Goal: Feedback & Contribution: Contribute content

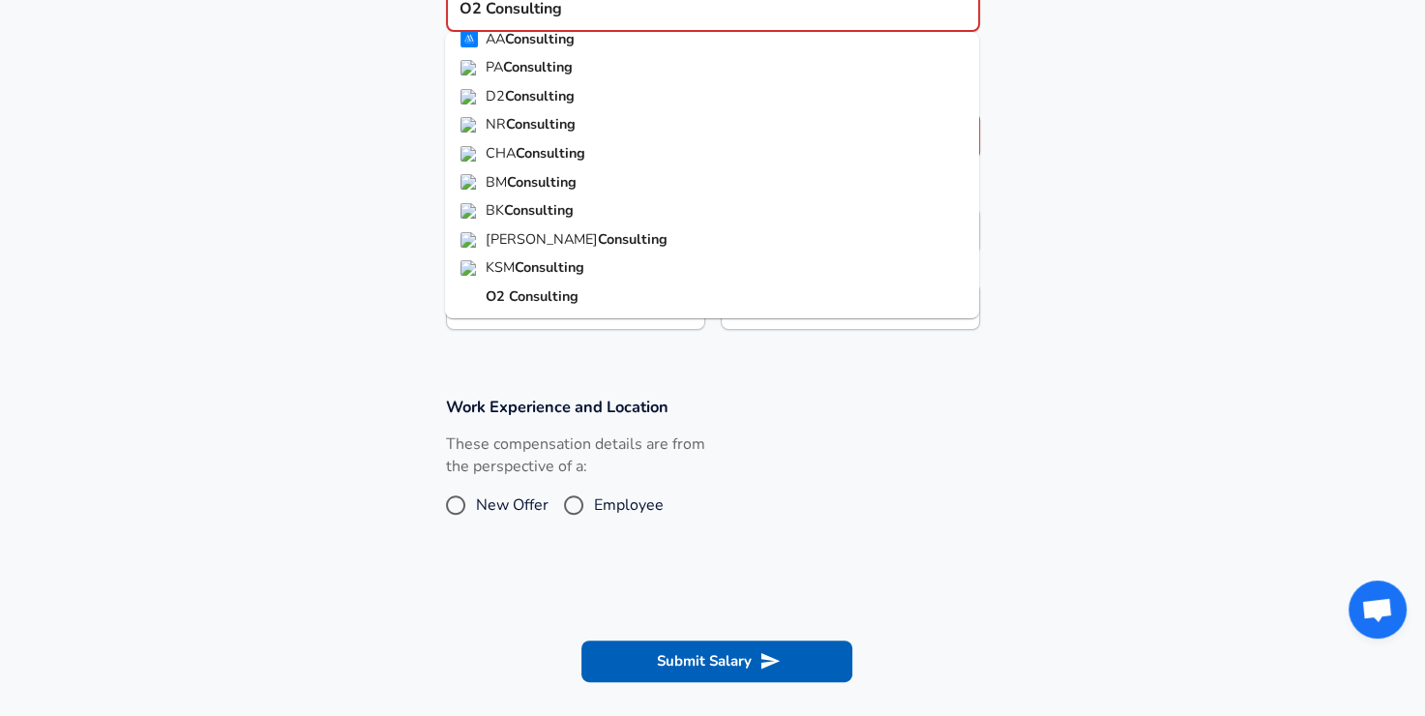
scroll to position [445, 0]
click at [548, 299] on strong "Consulting" at bounding box center [544, 294] width 70 height 19
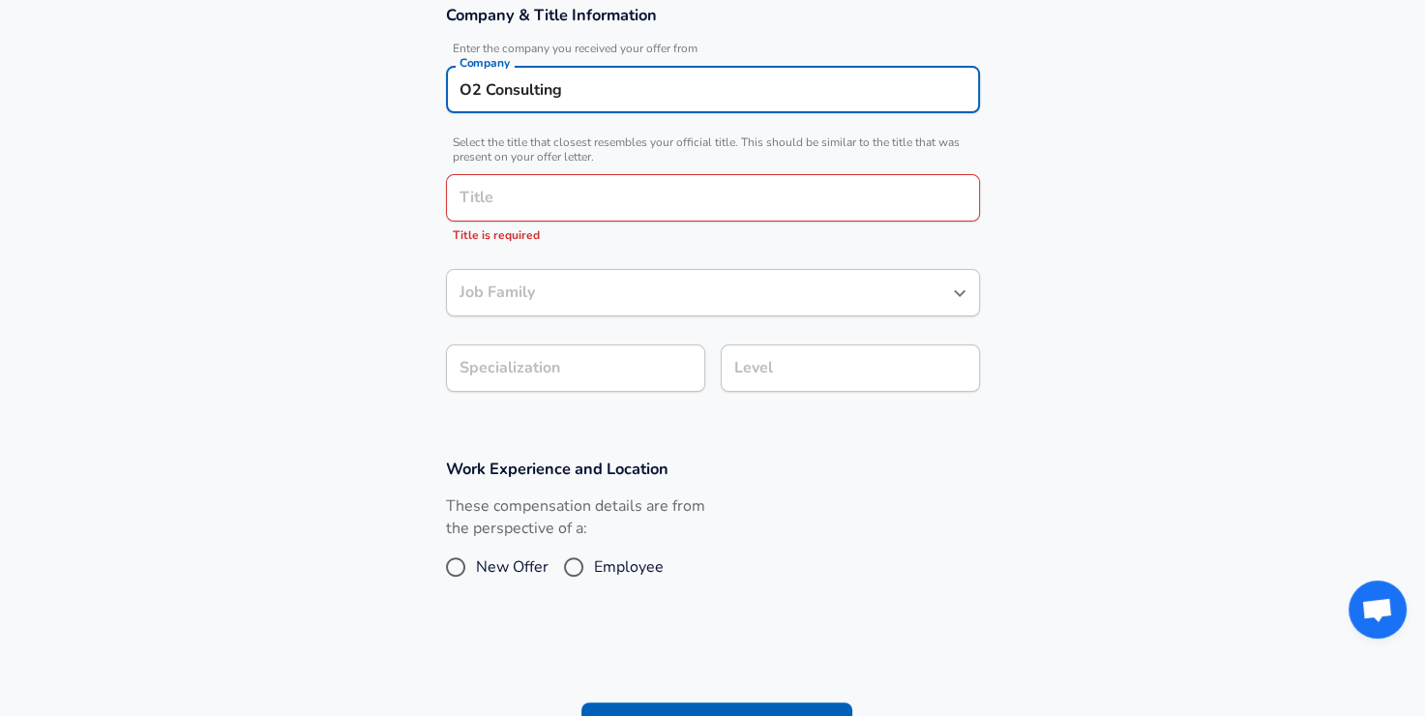
scroll to position [252, 0]
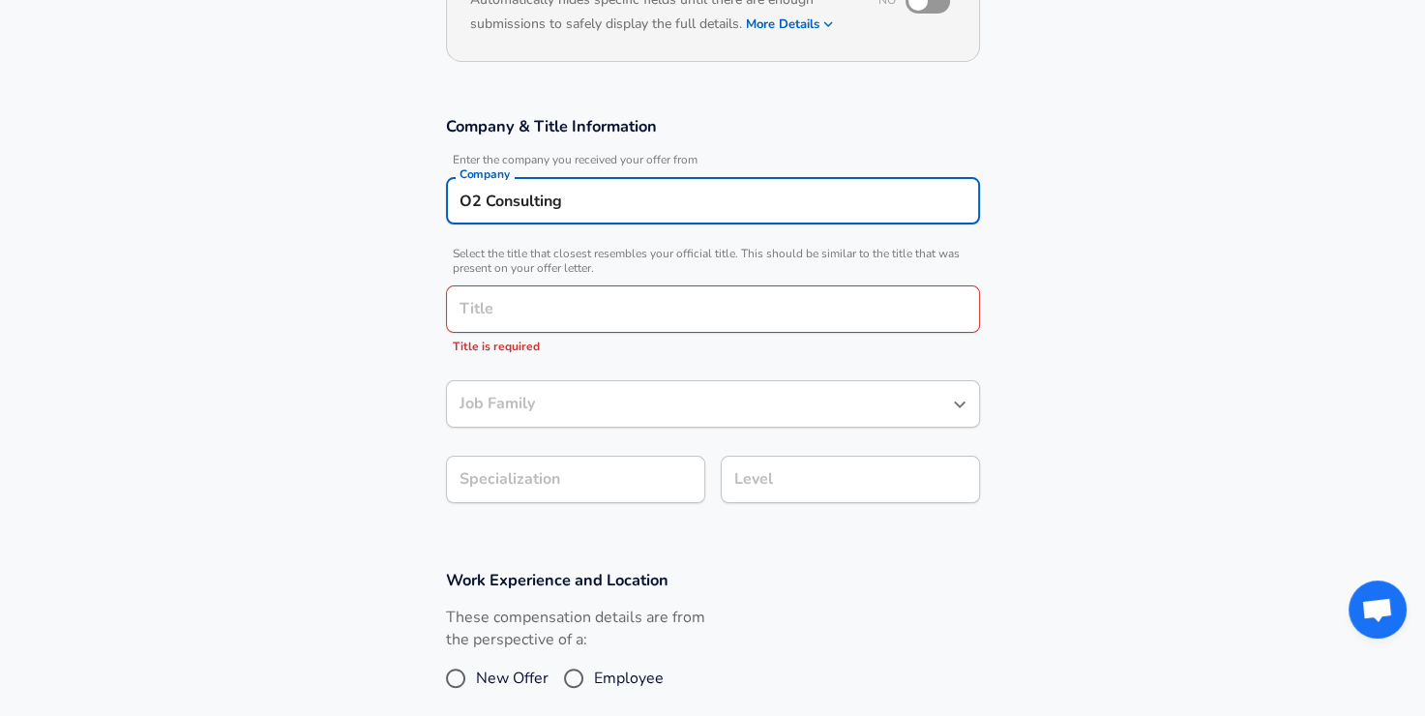
type input "O2 Consulting"
click at [569, 299] on input "Title" at bounding box center [713, 309] width 517 height 30
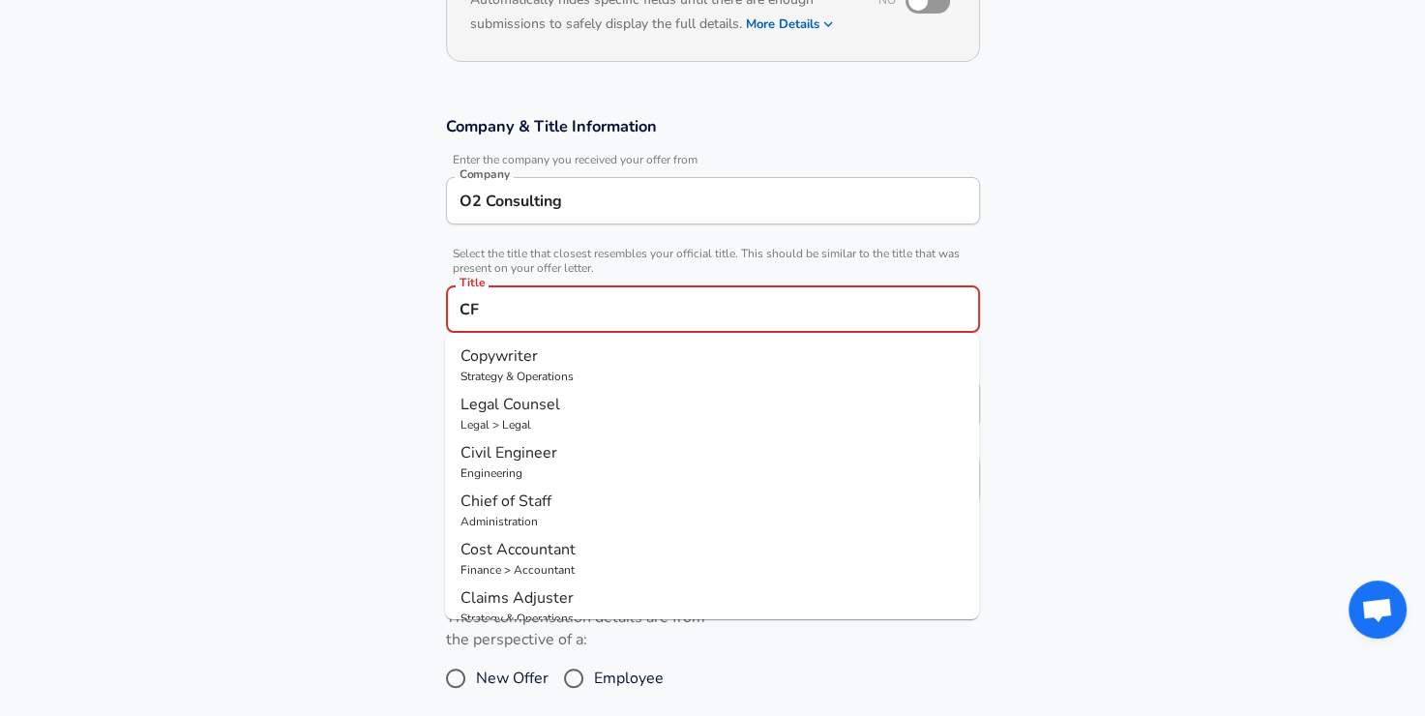
type input "C"
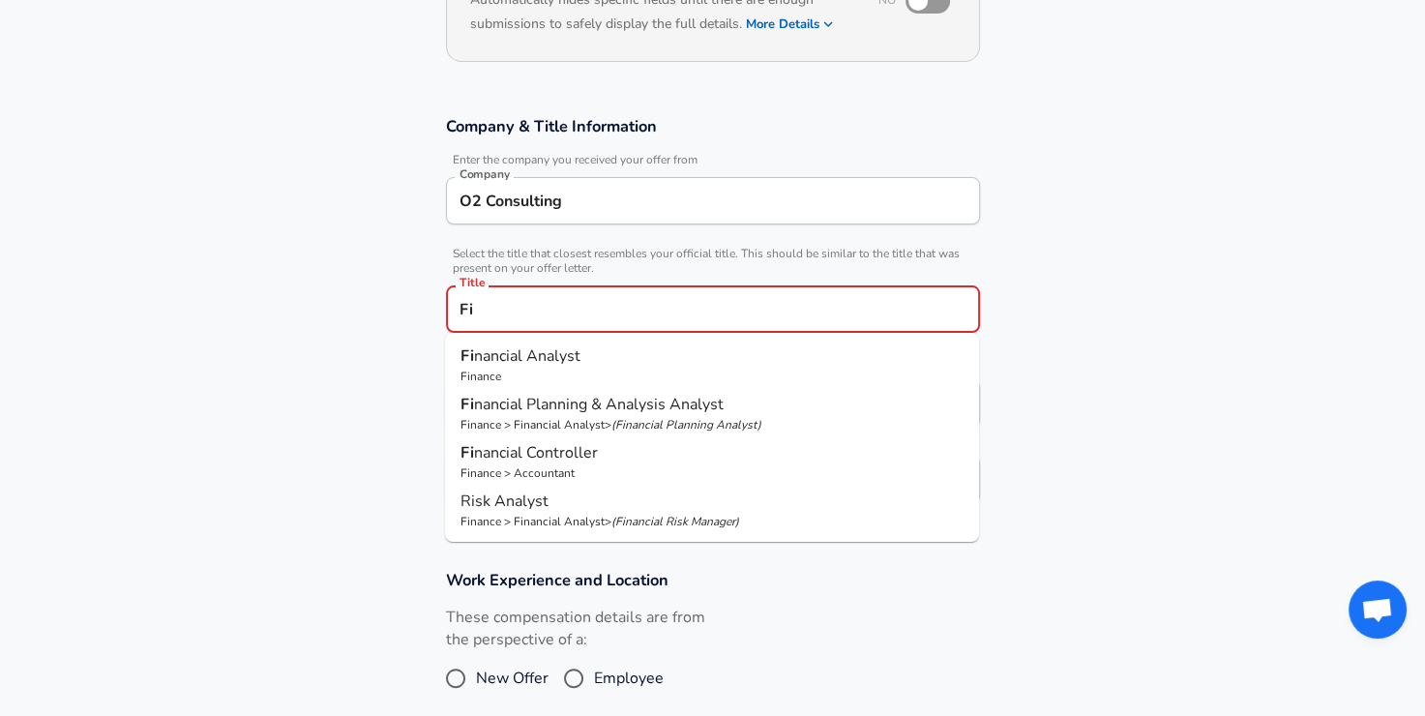
type input "F"
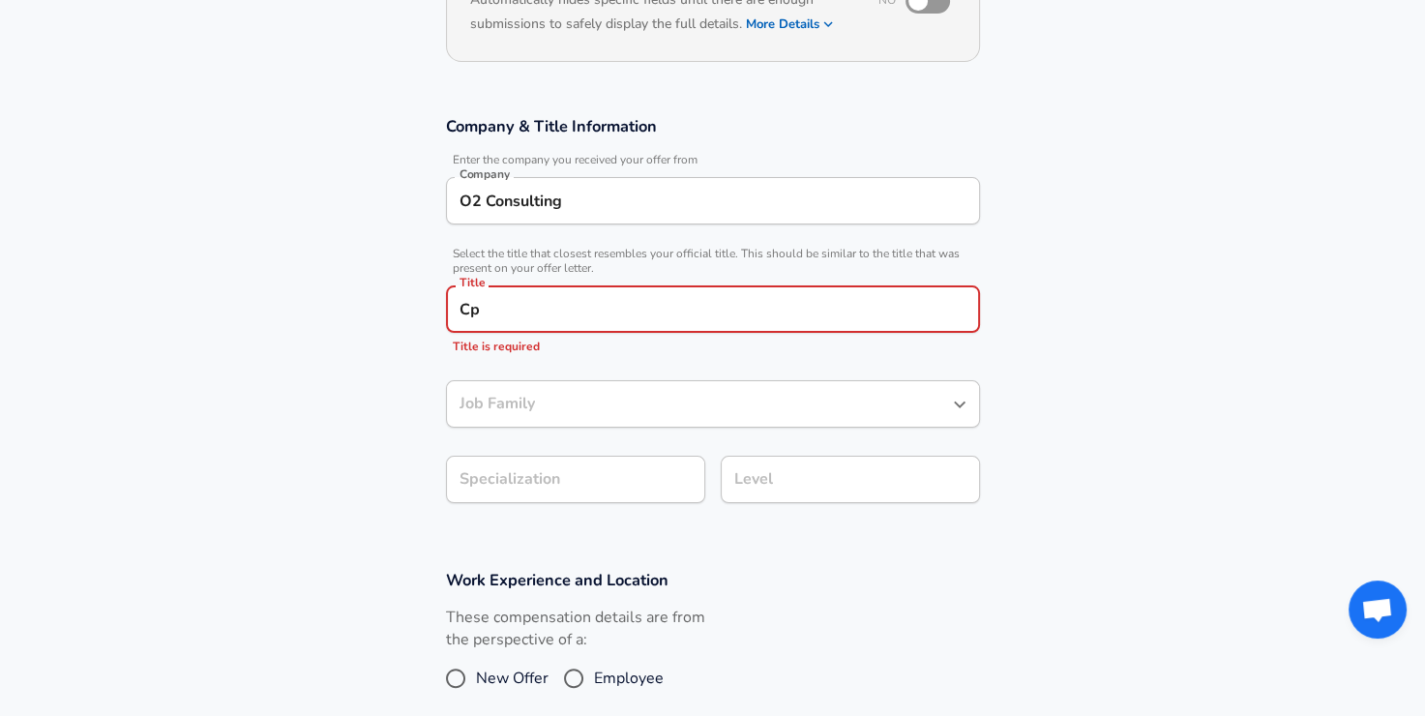
type input "С"
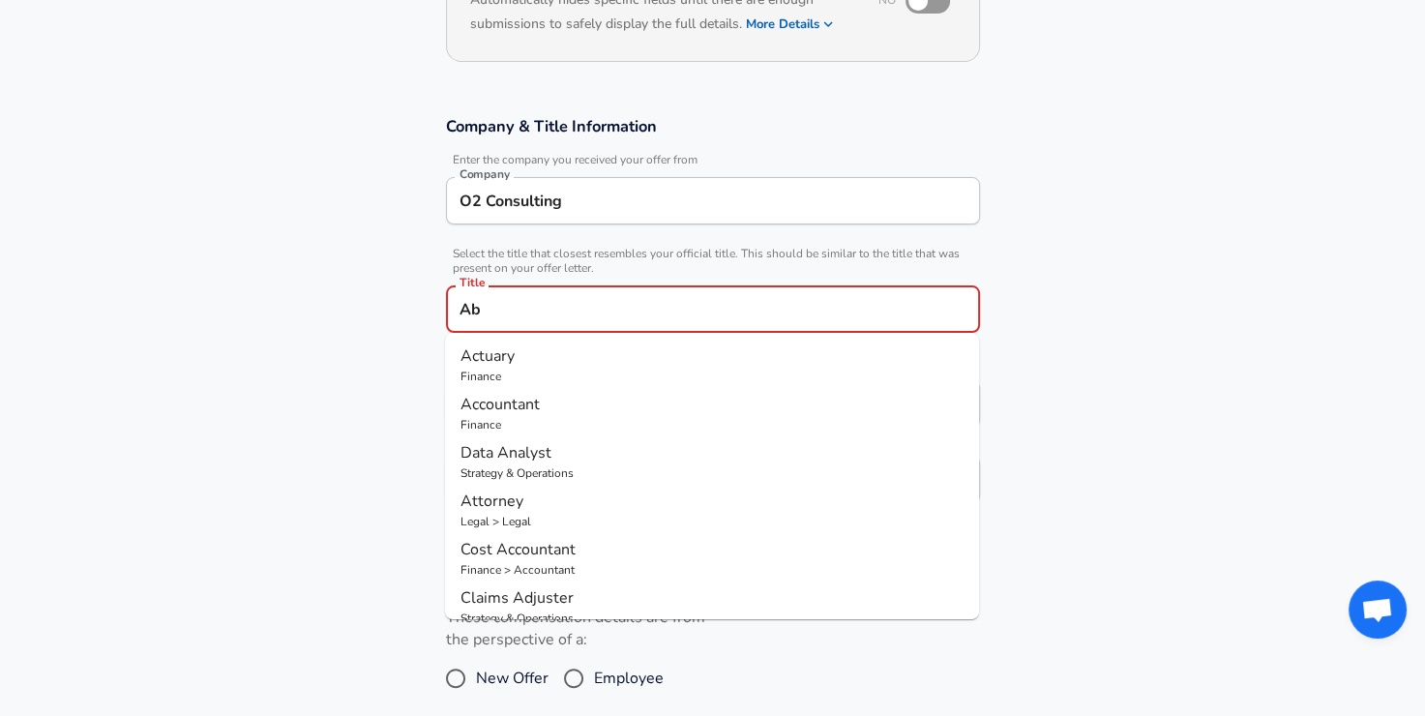
type input "A"
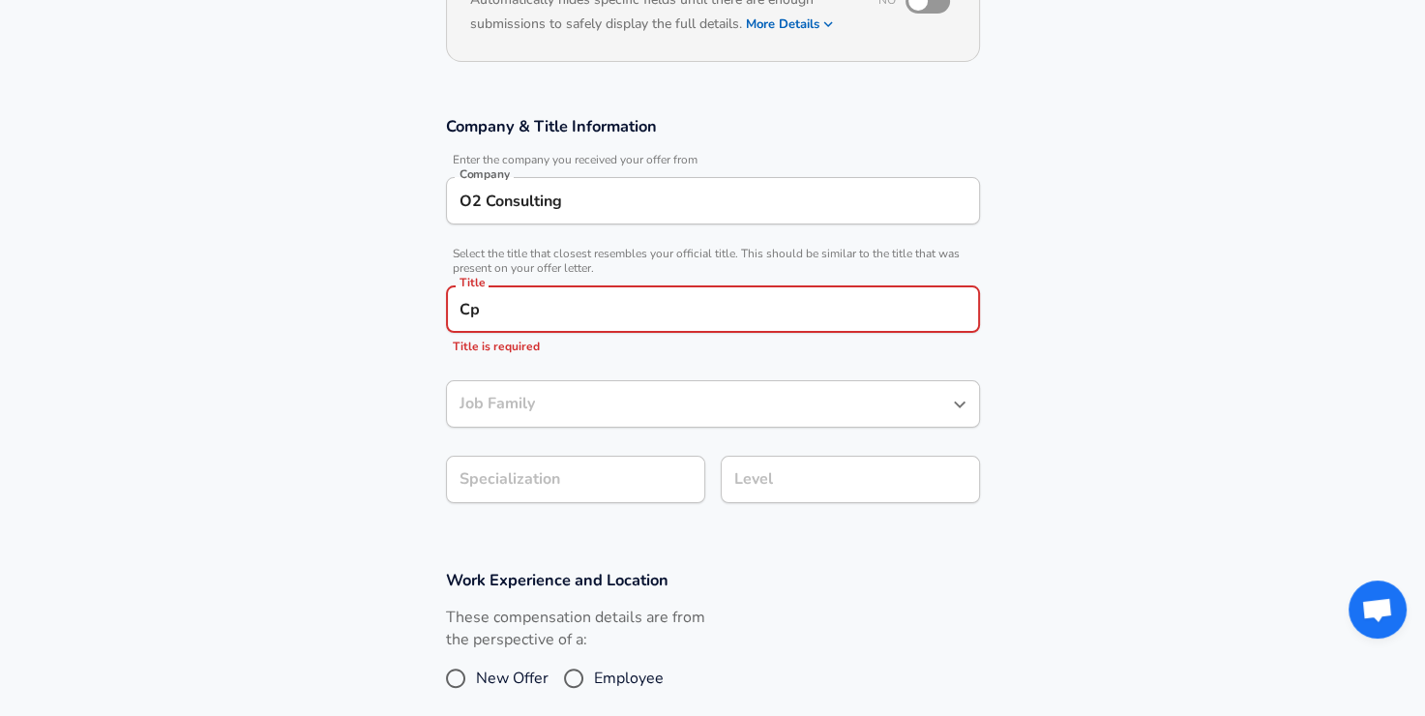
type input "С"
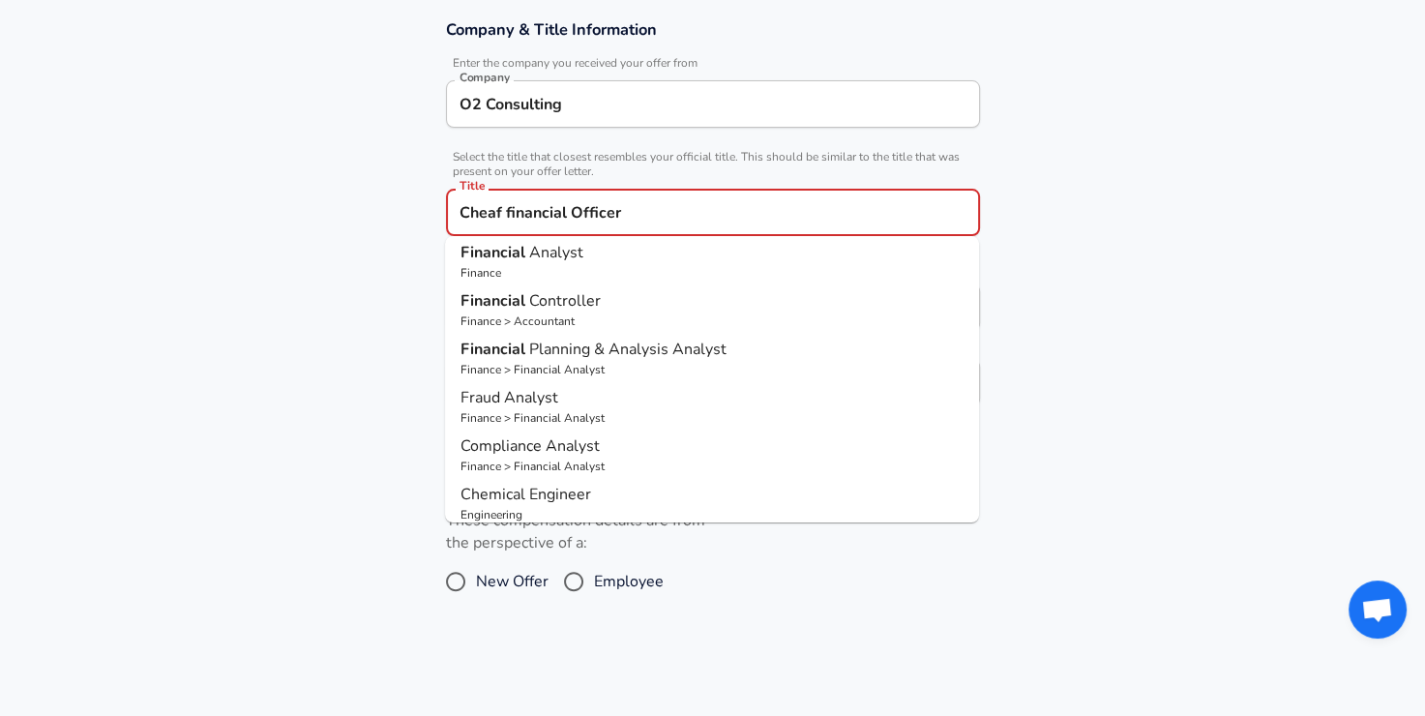
scroll to position [0, 0]
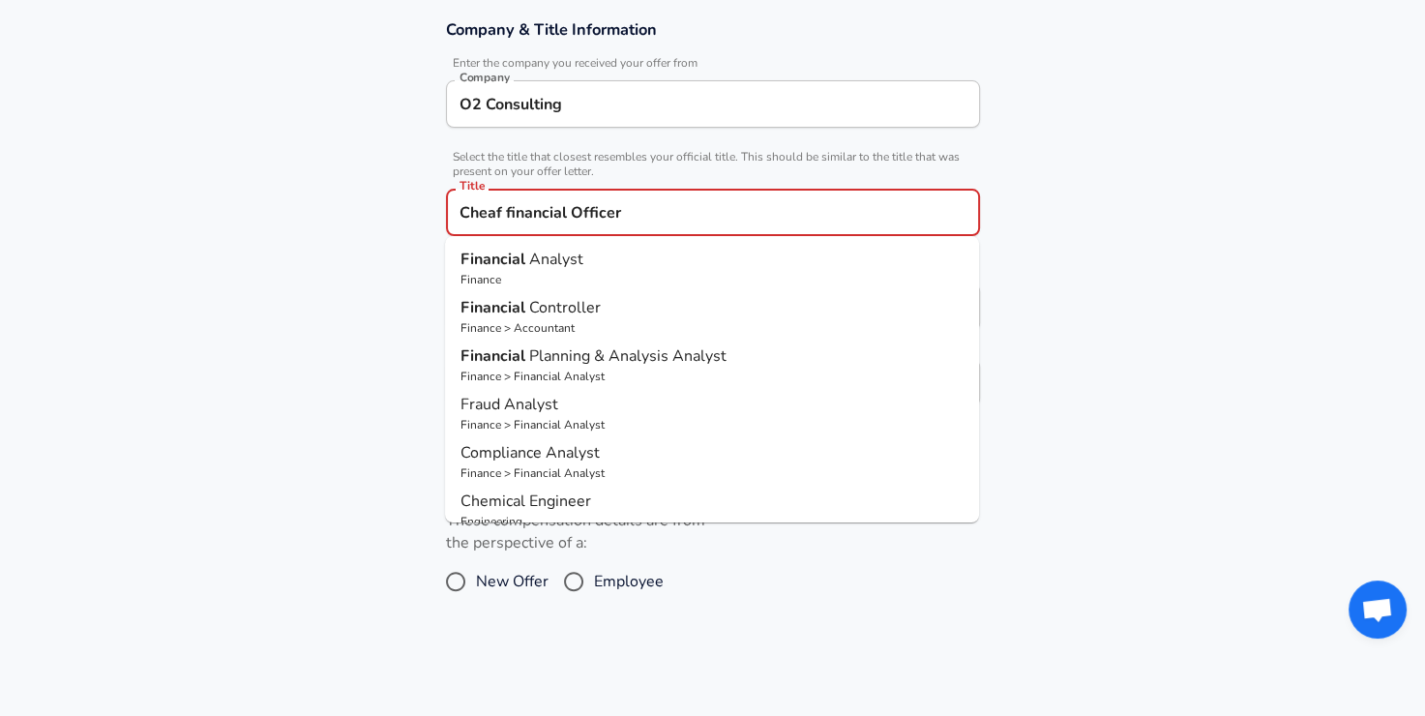
click at [751, 360] on p "Financial Planning & Analysis Analyst" at bounding box center [712, 355] width 503 height 23
type input "Financial Planning & Analysis Analyst"
type input "Planning"
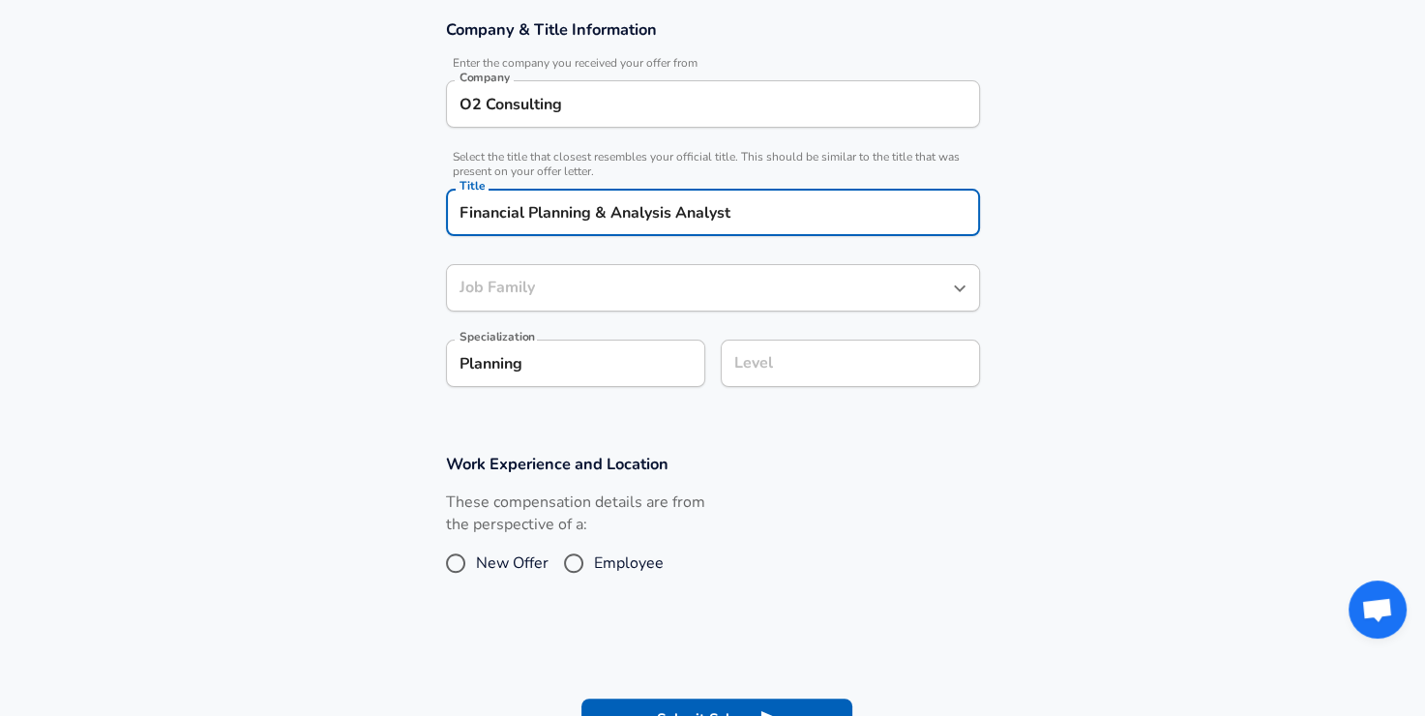
type input "Financial Analyst"
type input "Financial Planning & Analysis Analyst"
click at [609, 363] on body "English ([GEOGRAPHIC_DATA]) Change Restart Add Your Salary Upload your offer le…" at bounding box center [712, 10] width 1425 height 716
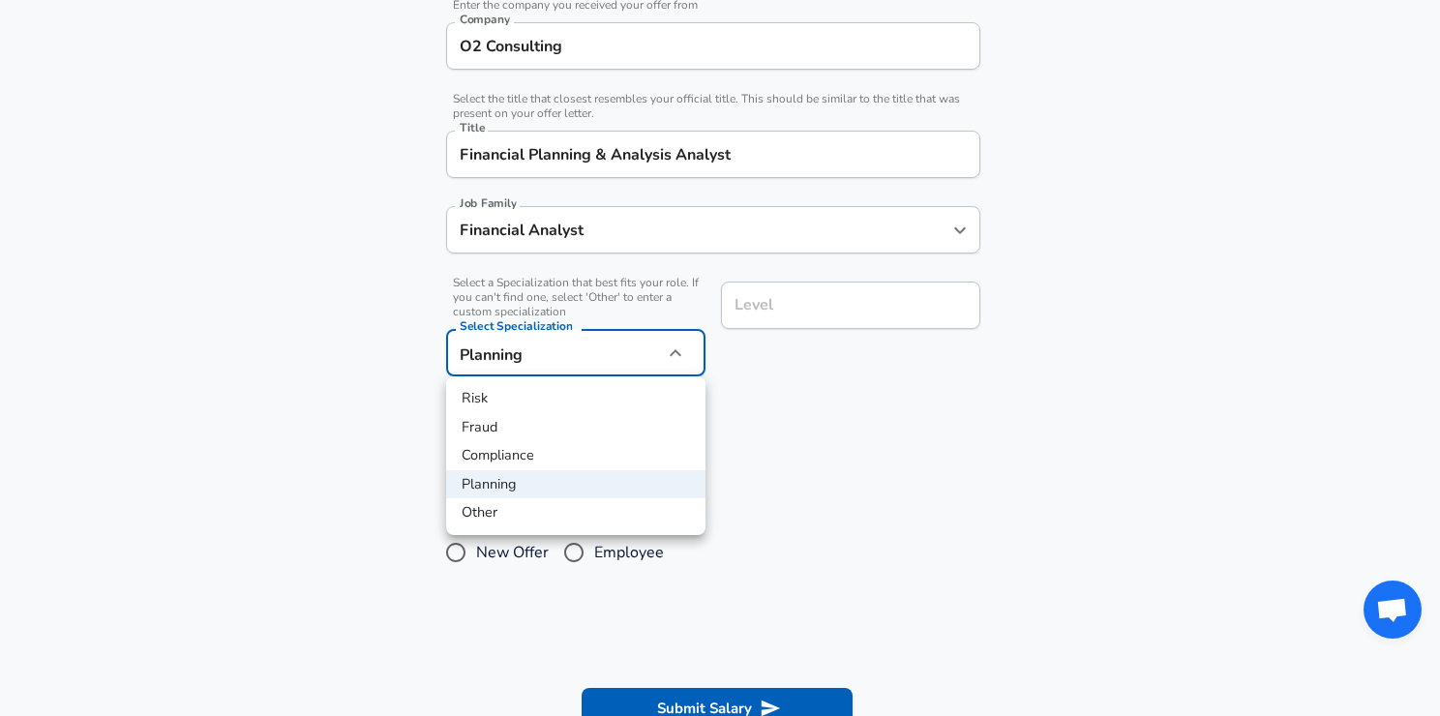
click at [913, 472] on div at bounding box center [720, 358] width 1440 height 716
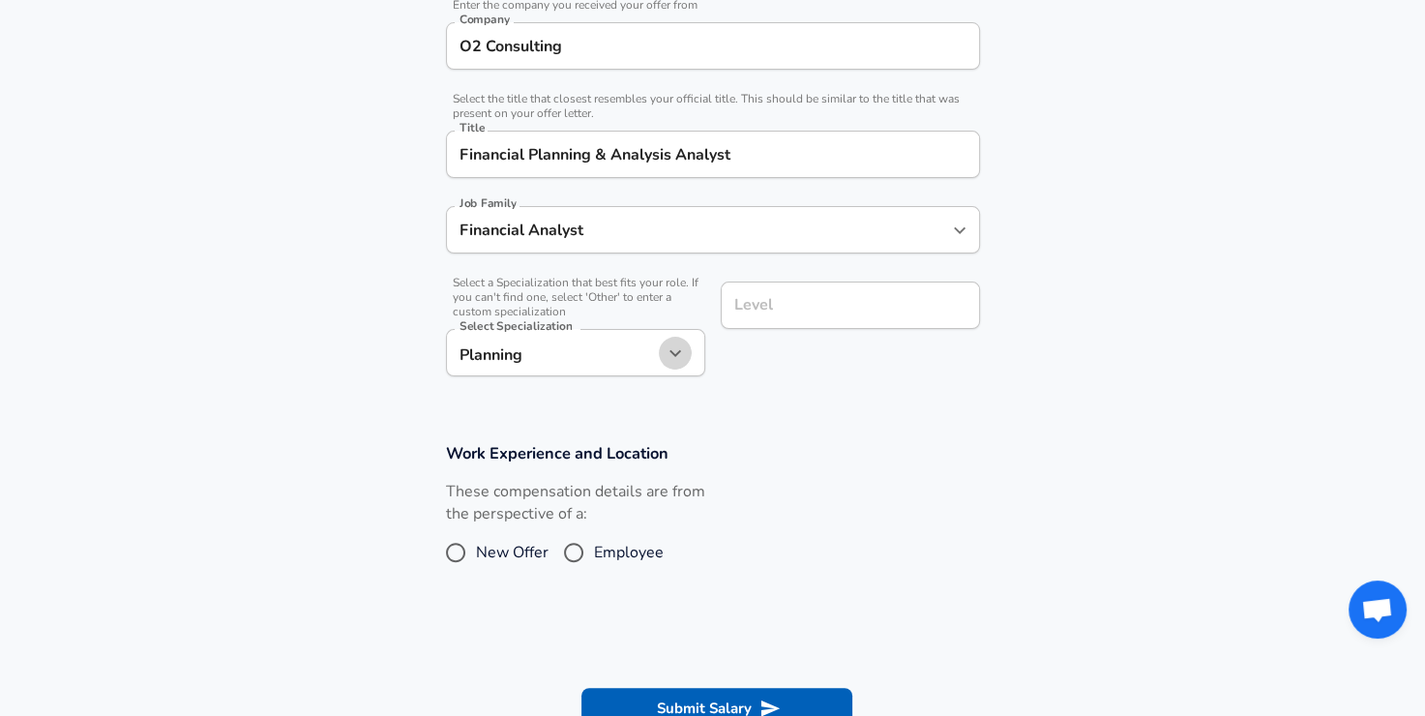
click at [689, 355] on button "button" at bounding box center [675, 353] width 33 height 33
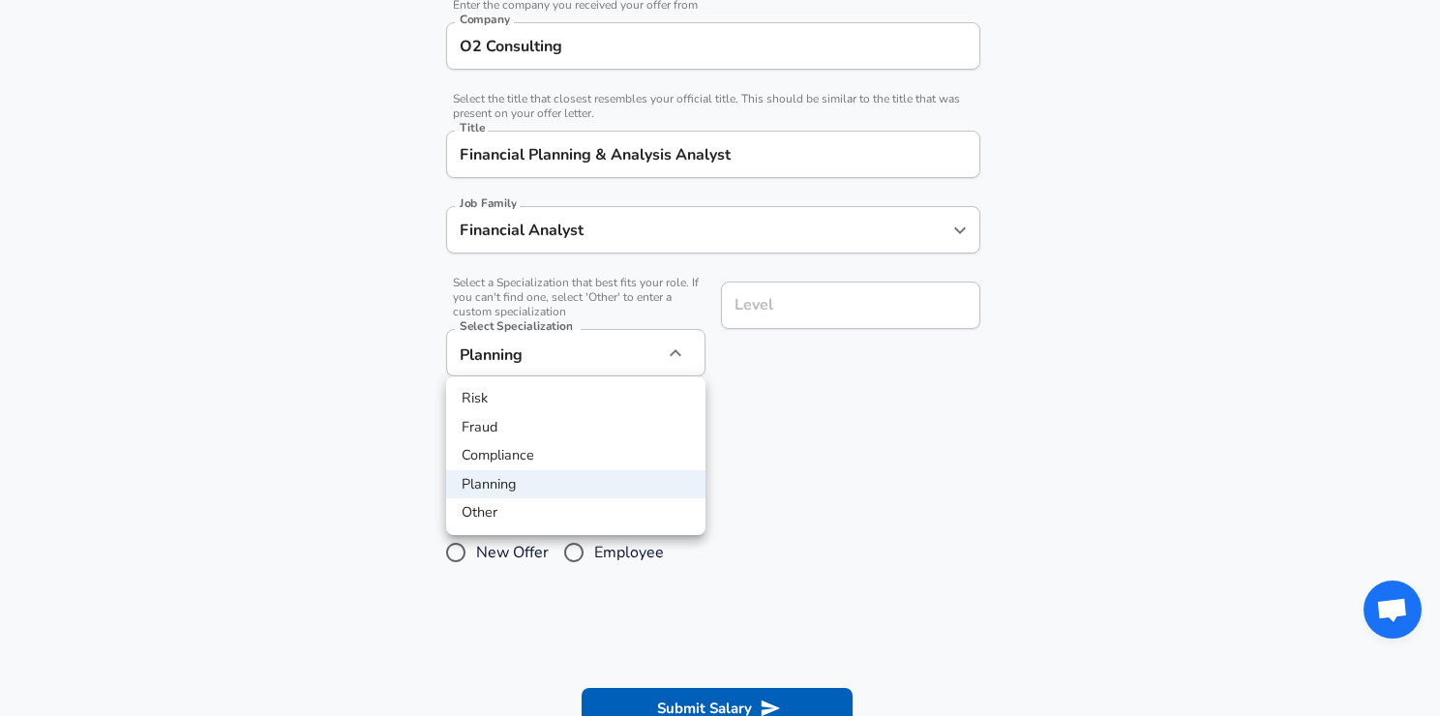
click at [993, 462] on div at bounding box center [720, 358] width 1440 height 716
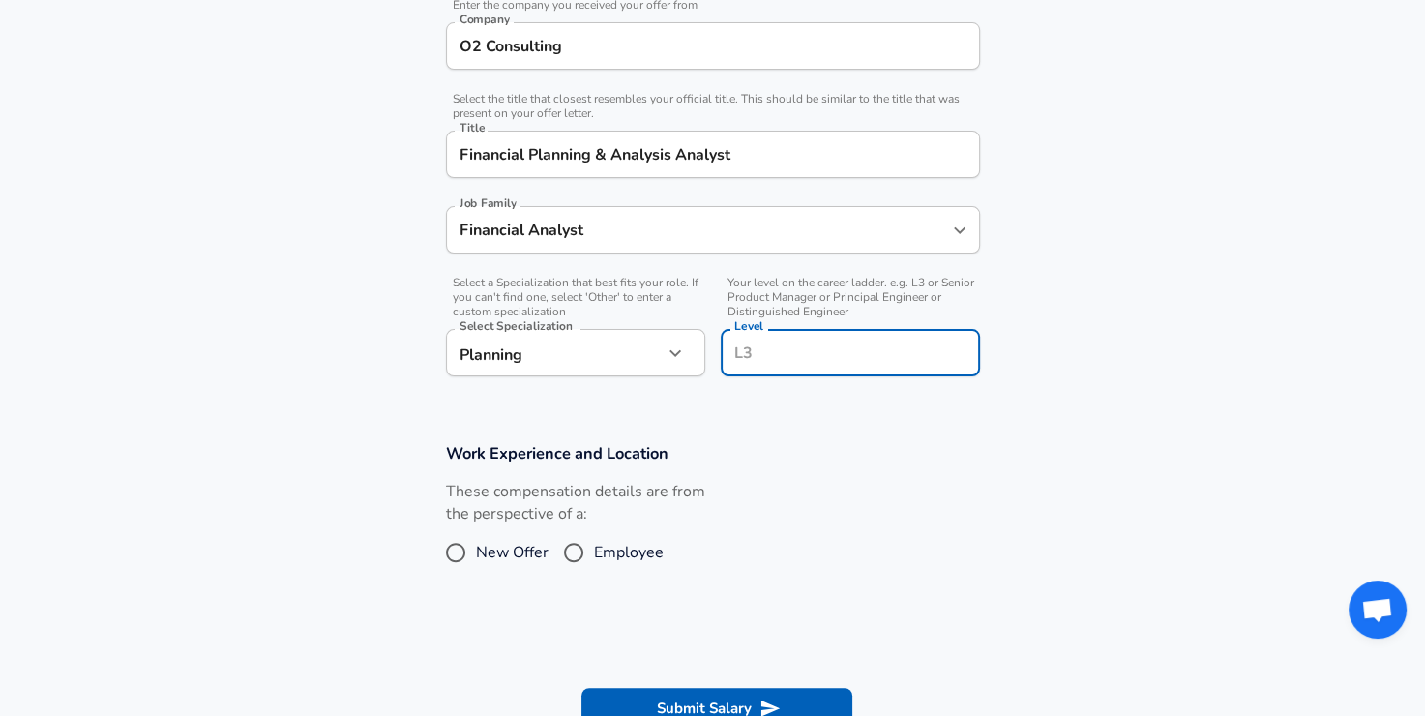
scroll to position [445, 0]
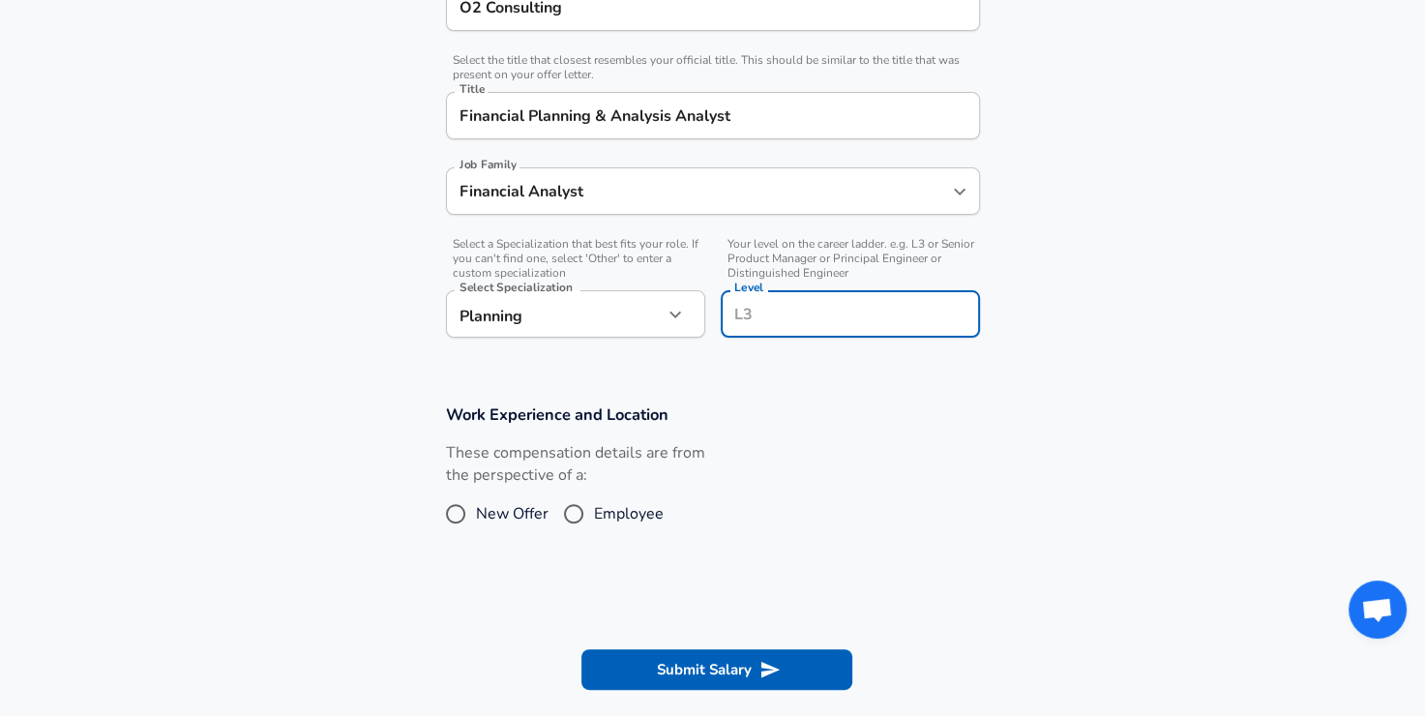
click at [860, 302] on input "Level" at bounding box center [851, 314] width 242 height 30
click at [808, 476] on div "These compensation details are from the perspective of a: New Offer Employee" at bounding box center [706, 493] width 550 height 103
click at [576, 516] on input "Employee" at bounding box center [573, 513] width 41 height 31
radio input "true"
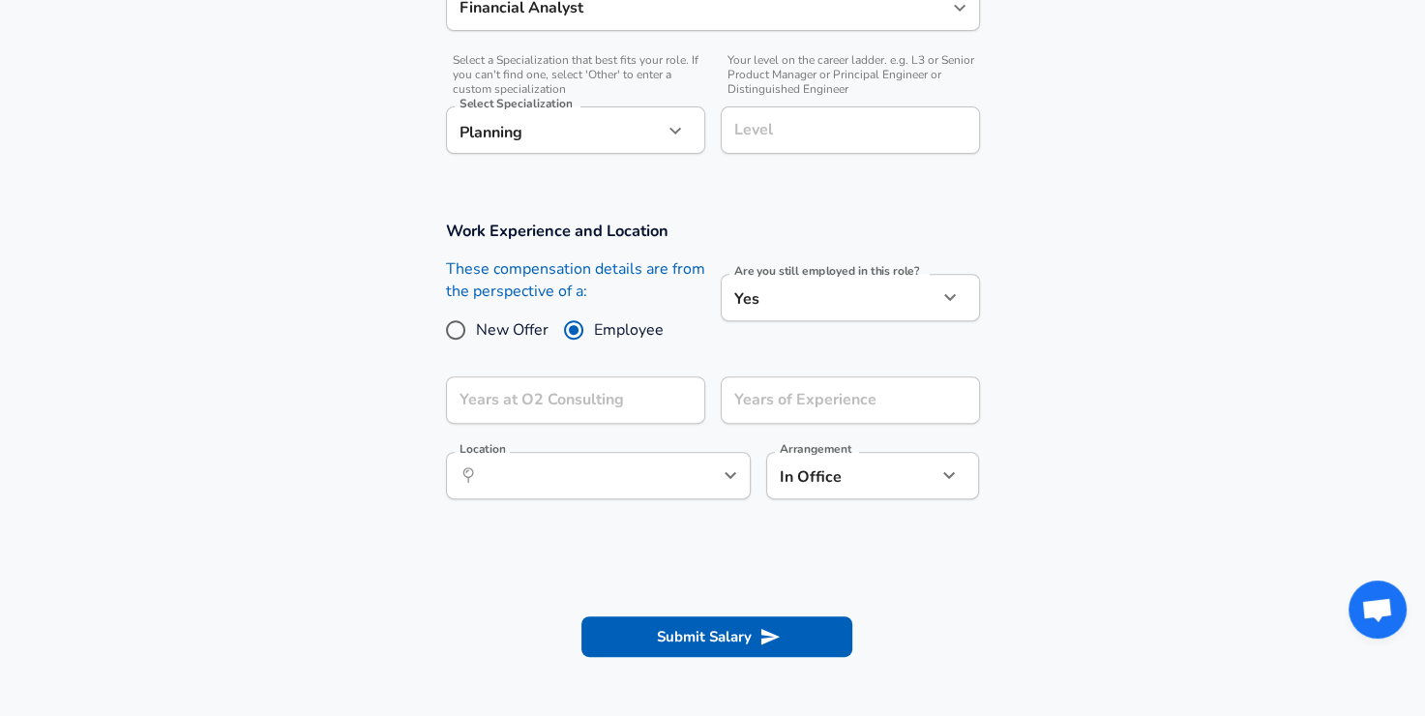
scroll to position [639, 0]
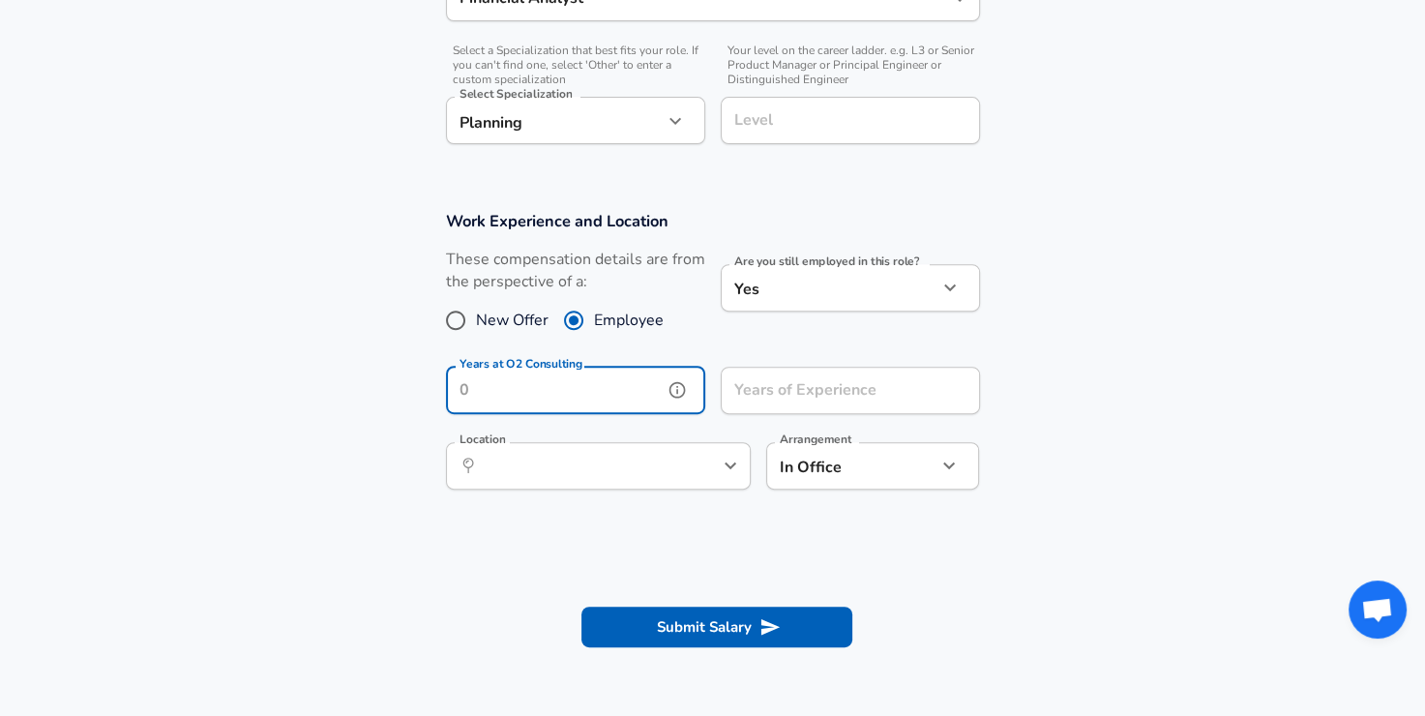
click at [552, 387] on div "Years at O2 Consulting Years at O2 Consulting" at bounding box center [575, 393] width 259 height 52
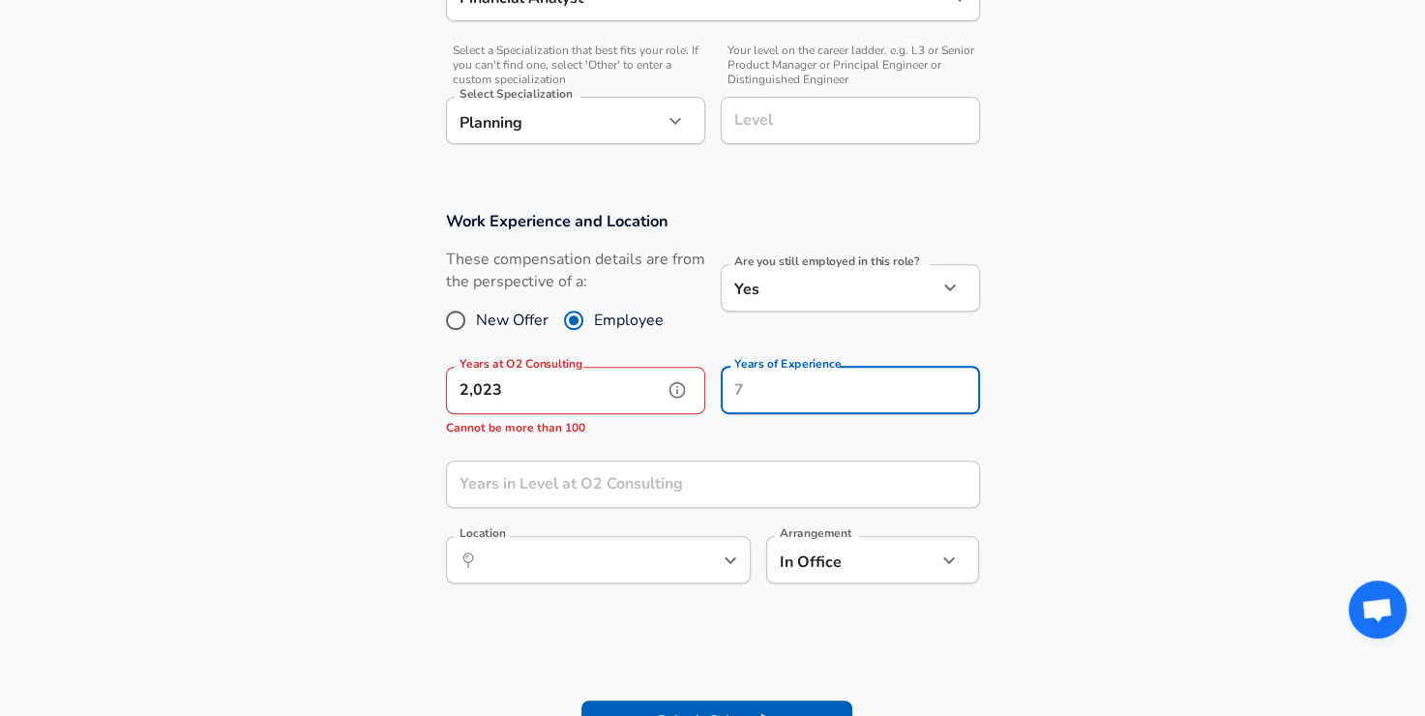
click at [468, 390] on input "2,023" at bounding box center [554, 390] width 217 height 47
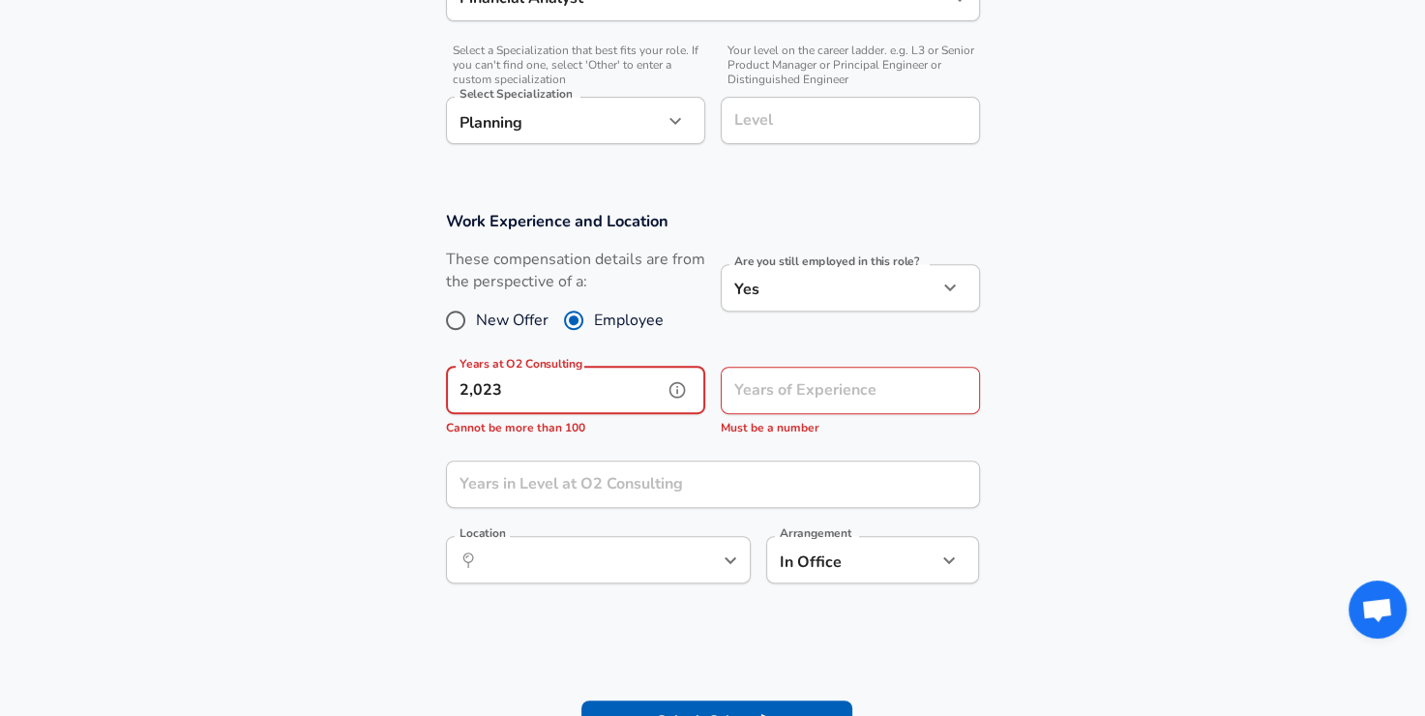
drag, startPoint x: 495, startPoint y: 391, endPoint x: 383, endPoint y: 376, distance: 113.2
click at [383, 376] on section "Work Experience and Location These compensation details are from the perspectiv…" at bounding box center [712, 407] width 1425 height 439
type input "3"
drag, startPoint x: 1056, startPoint y: 372, endPoint x: 936, endPoint y: 357, distance: 121.0
click at [1050, 372] on section "Work Experience and Location These compensation details are from the perspectiv…" at bounding box center [712, 407] width 1425 height 439
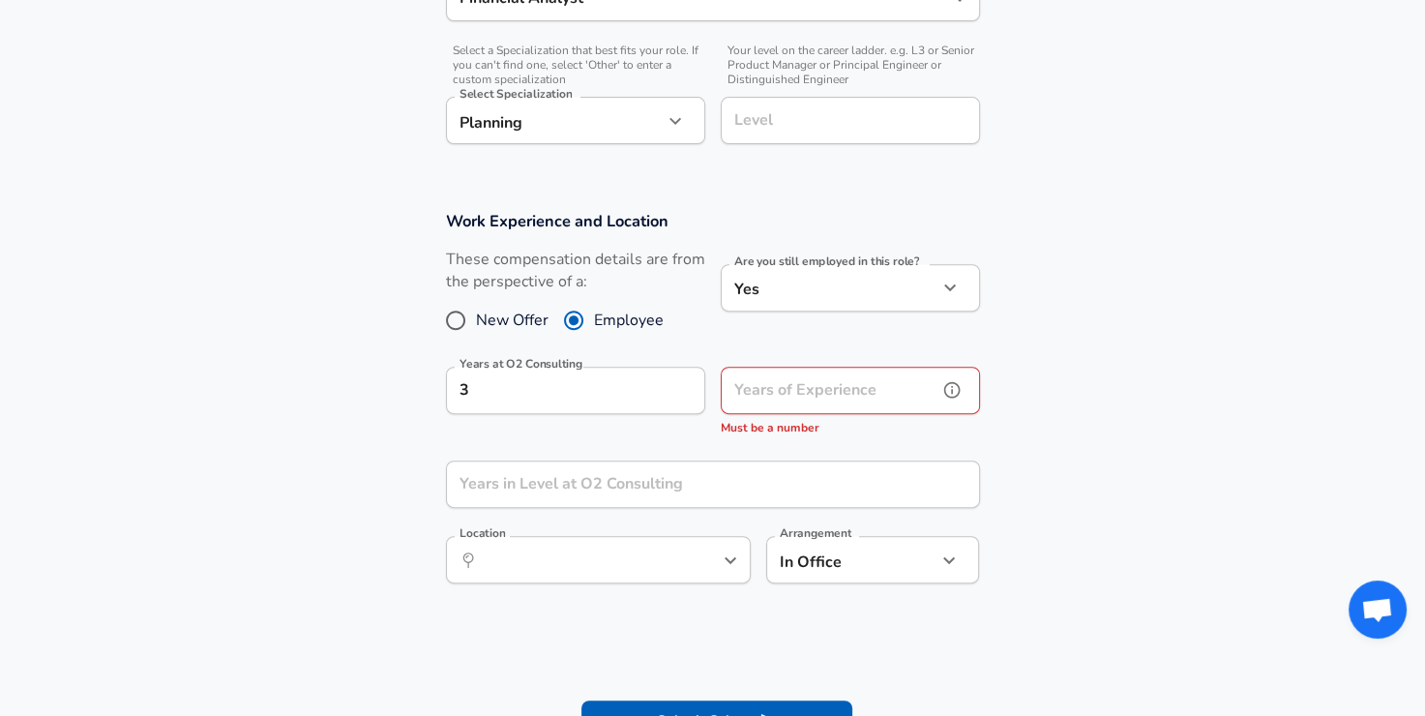
click at [855, 389] on input "Years of Experience" at bounding box center [829, 390] width 217 height 47
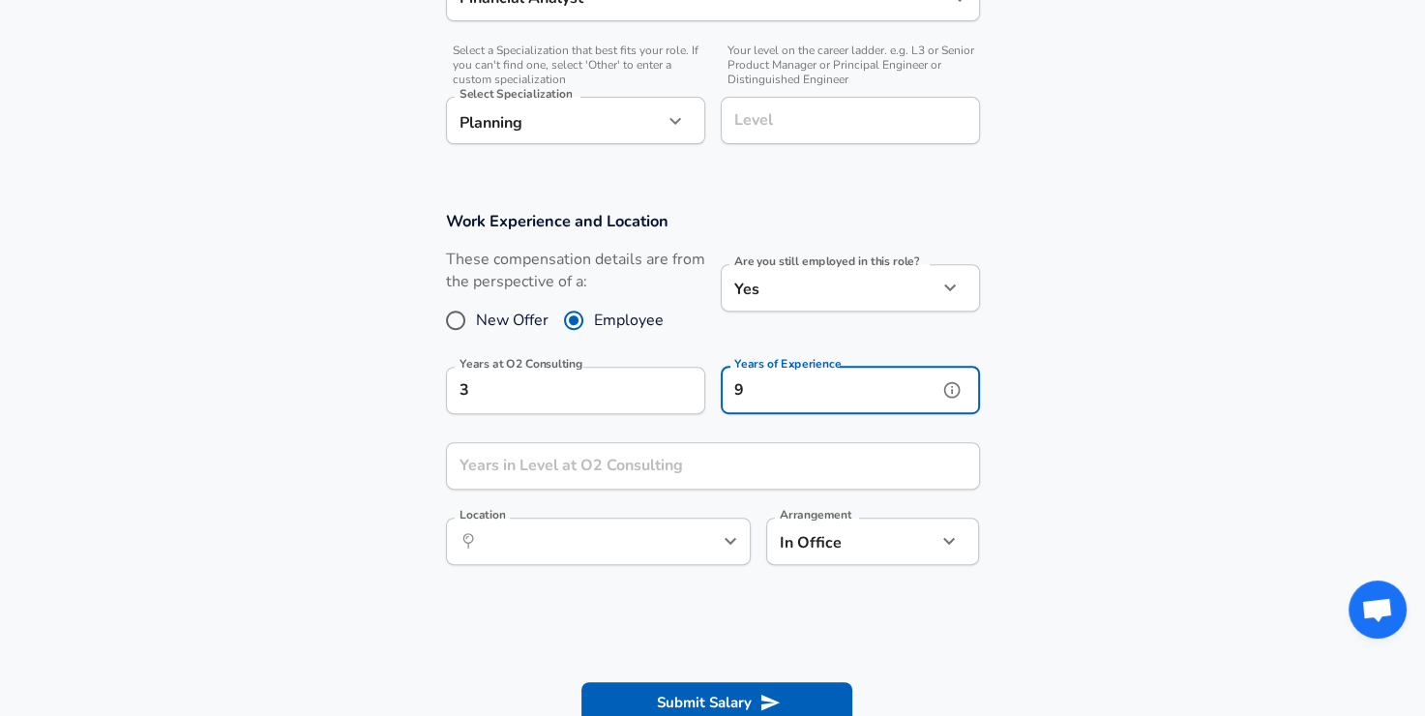
type input "9"
click at [682, 467] on input "Years in Level at O2 Consulting" at bounding box center [692, 465] width 492 height 47
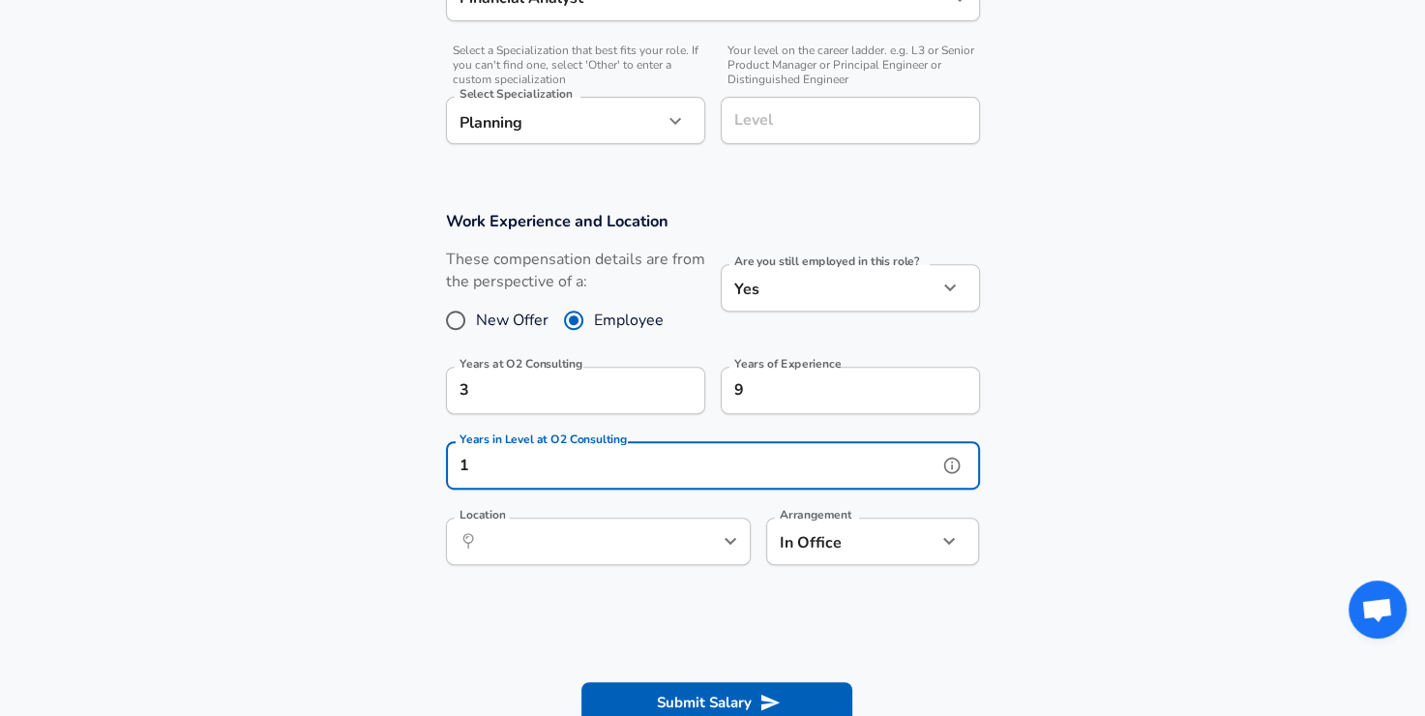
type input "1"
click at [1022, 549] on section "Work Experience and Location These compensation details are from the perspectiv…" at bounding box center [712, 398] width 1425 height 420
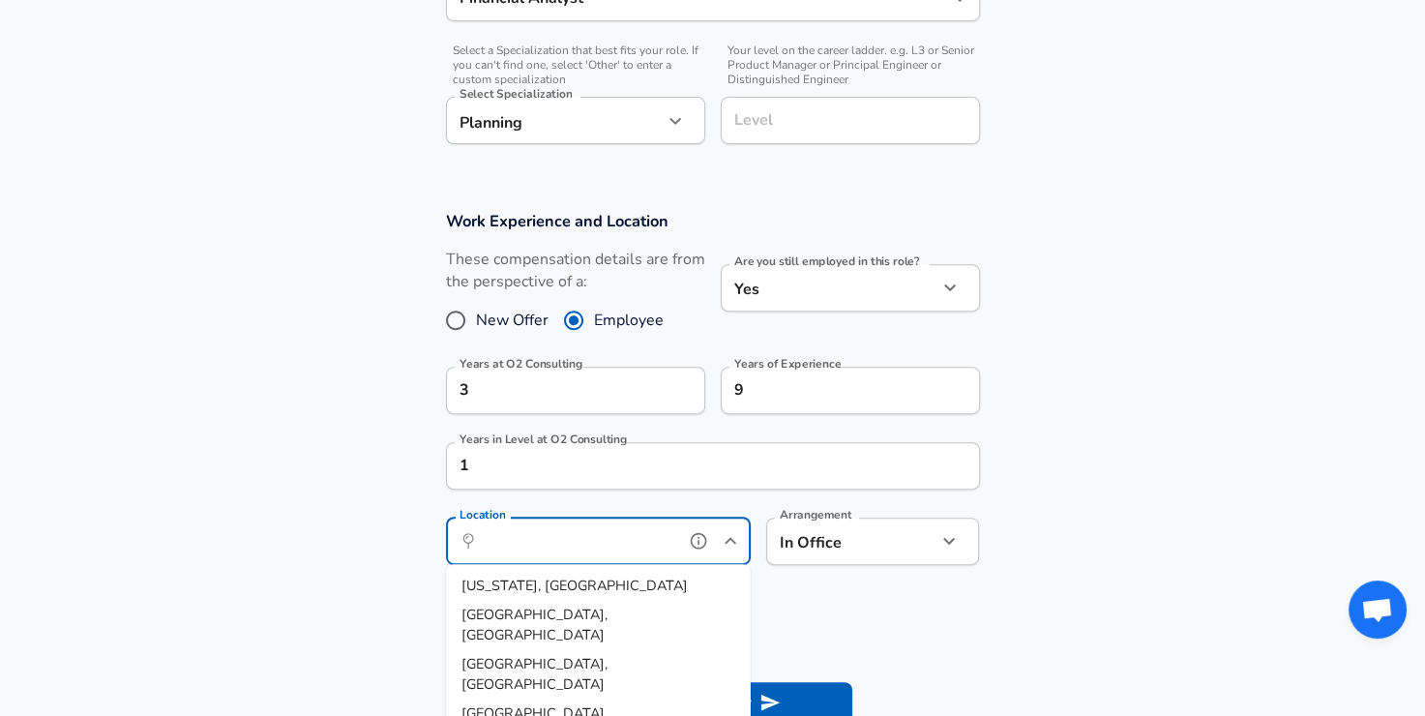
click at [562, 538] on input "Location" at bounding box center [577, 541] width 198 height 30
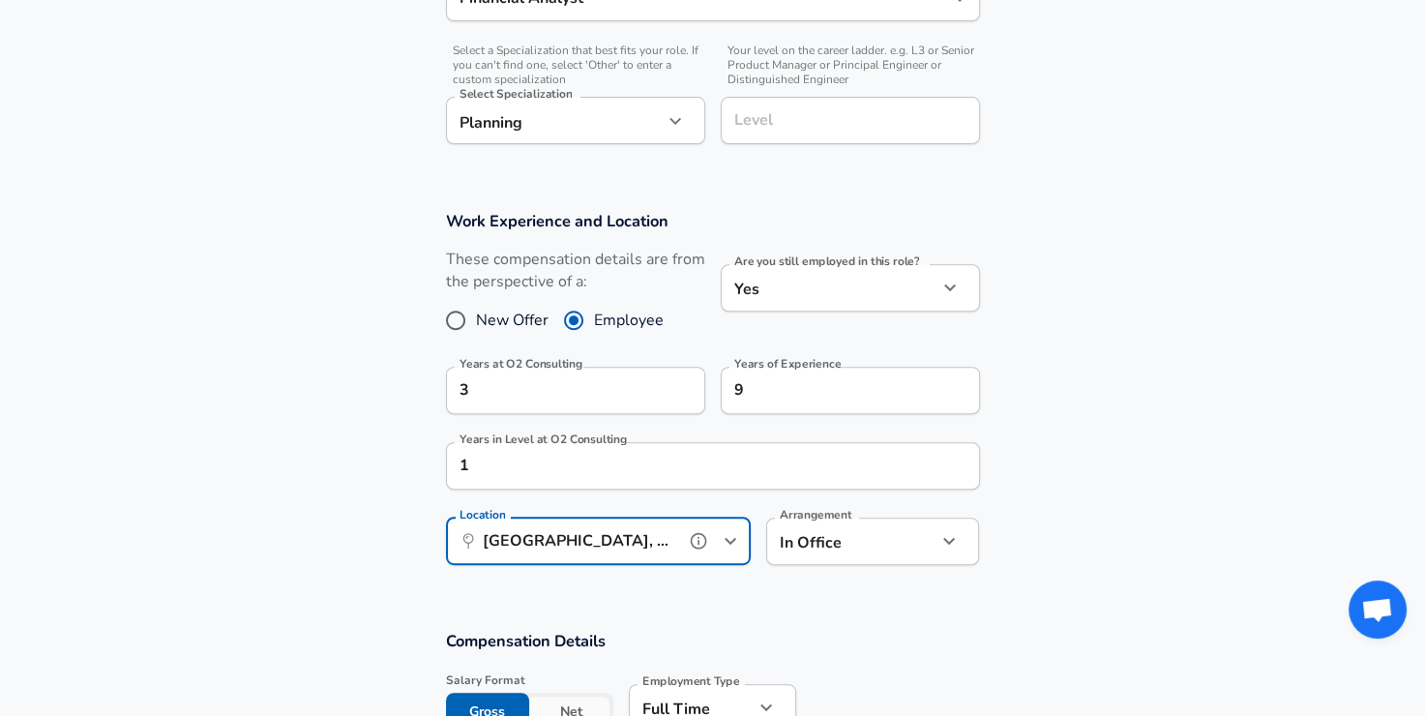
type input "[GEOGRAPHIC_DATA], MC, [GEOGRAPHIC_DATA]"
click at [966, 543] on div "In Office office Arrangement" at bounding box center [873, 541] width 214 height 47
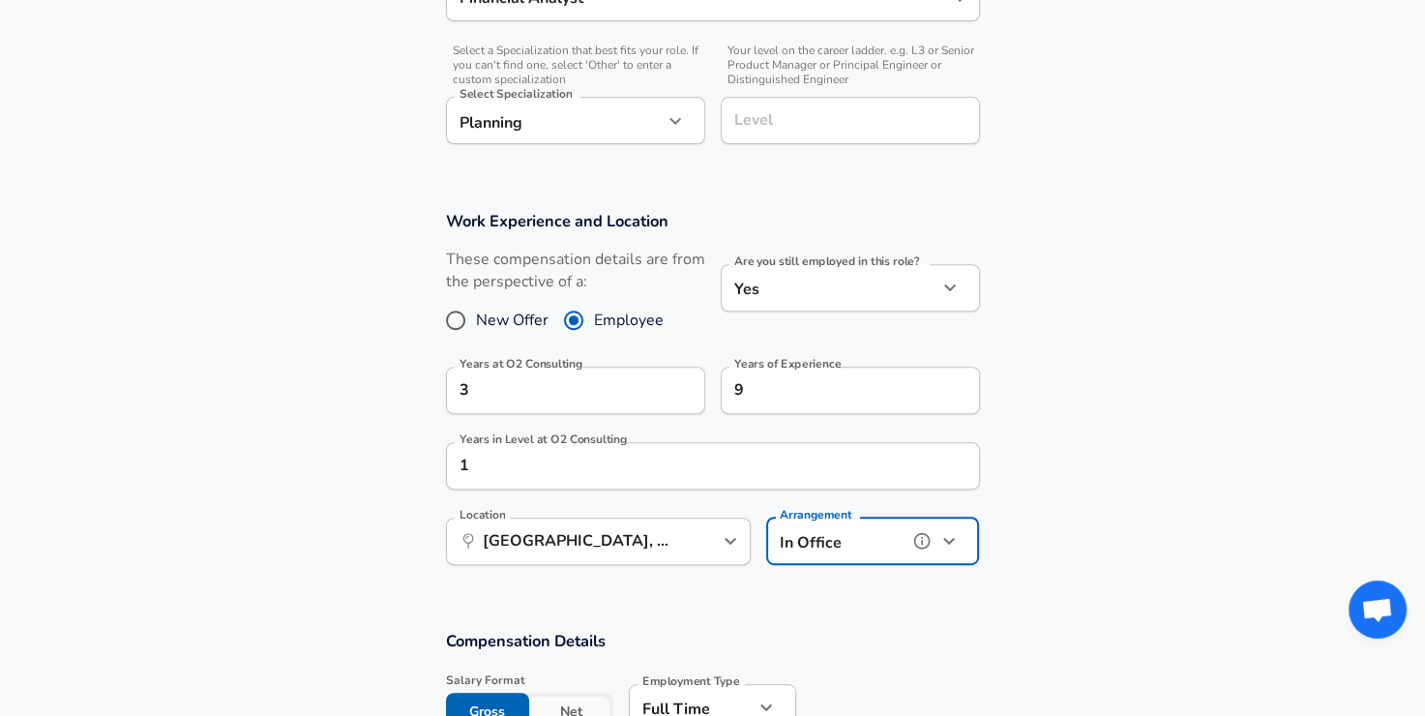
click at [952, 546] on icon "button" at bounding box center [949, 540] width 23 height 23
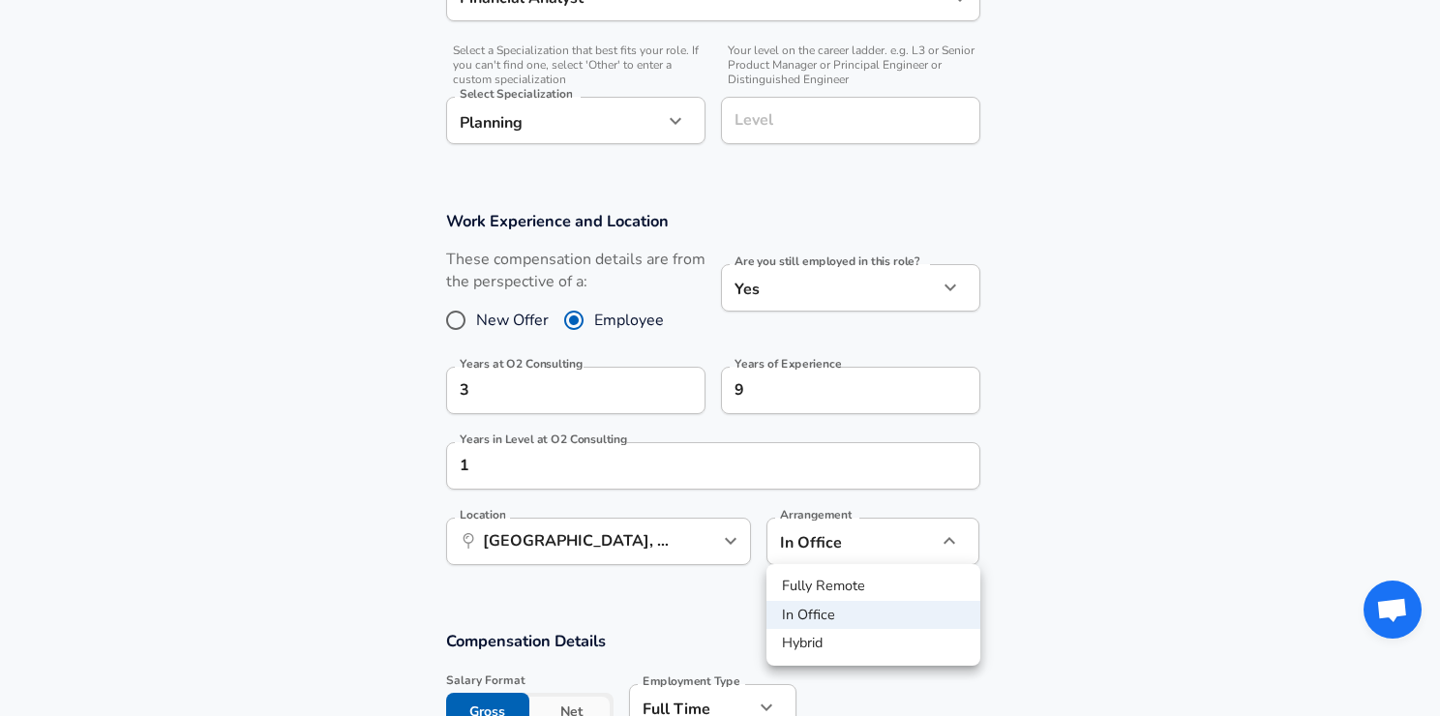
click at [859, 644] on li "Hybrid" at bounding box center [873, 643] width 214 height 29
type input "hybrid"
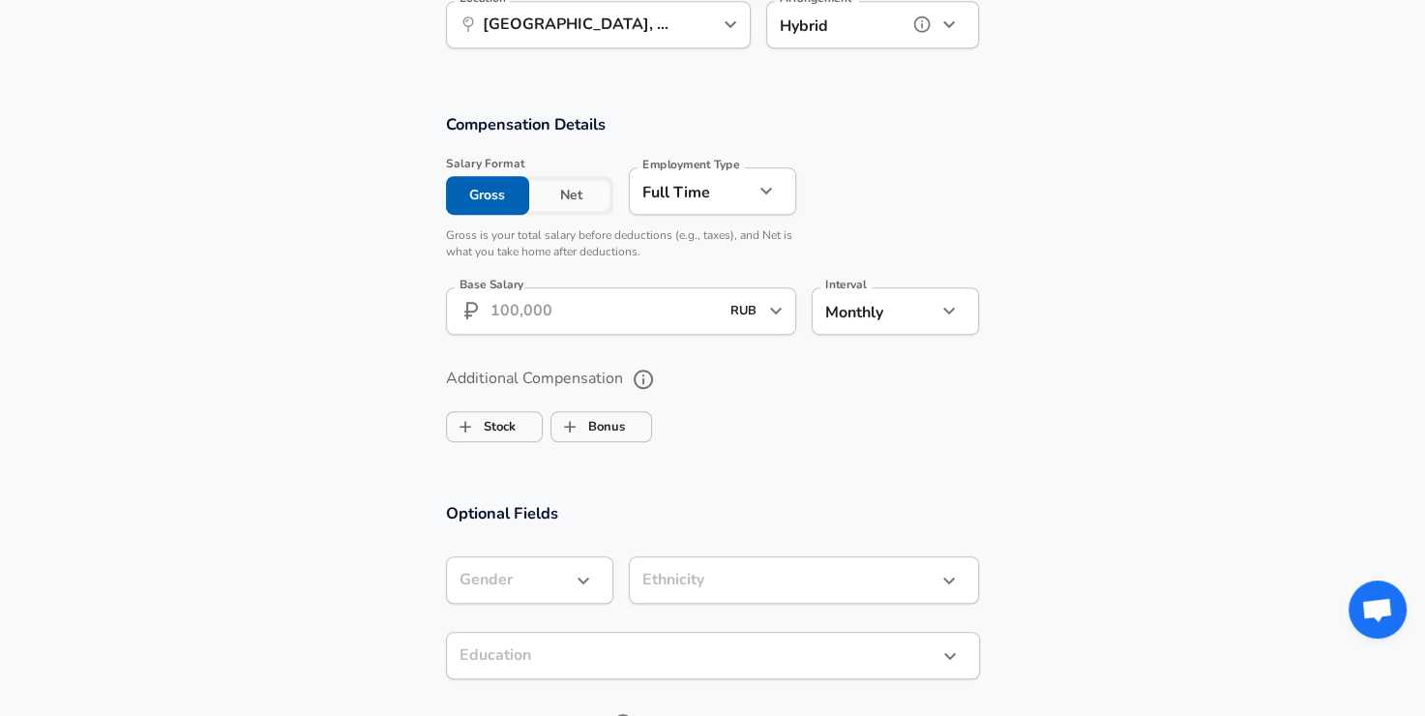
scroll to position [1122, 0]
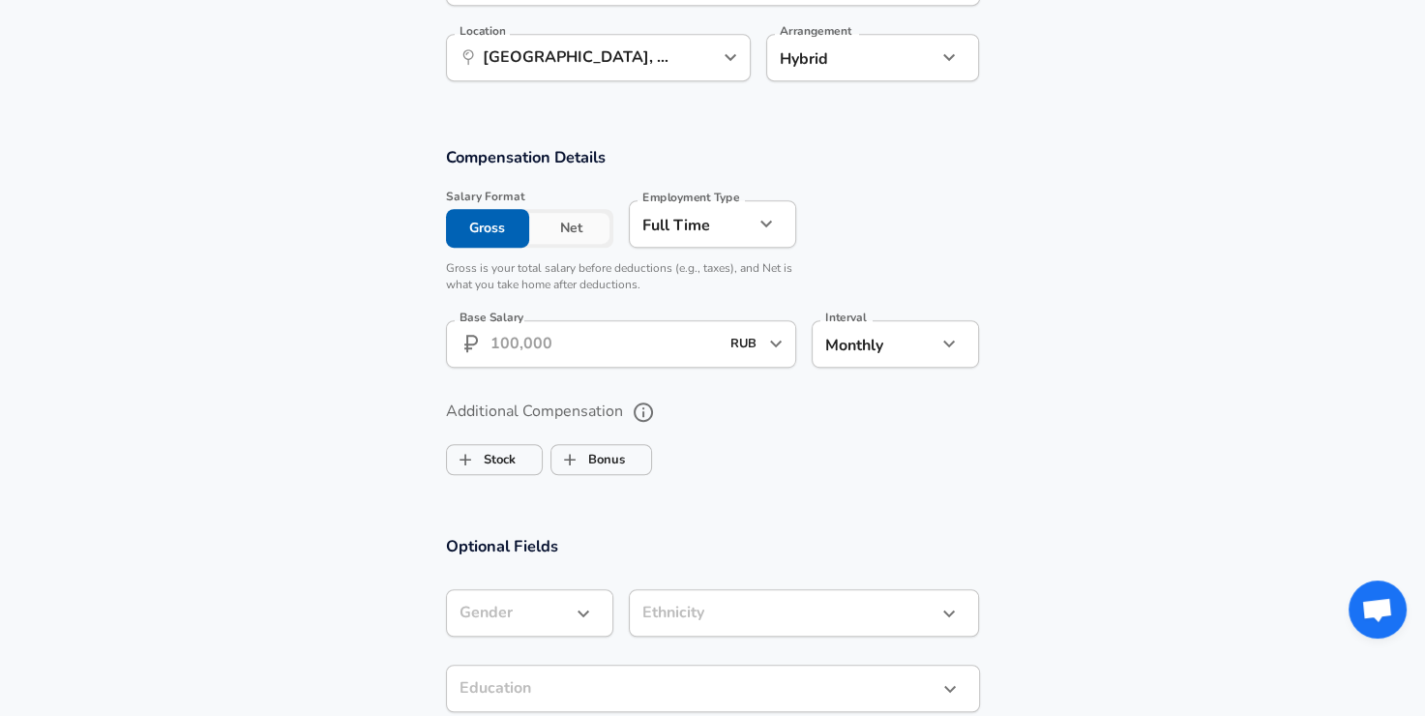
click at [769, 218] on icon "button" at bounding box center [766, 223] width 23 height 23
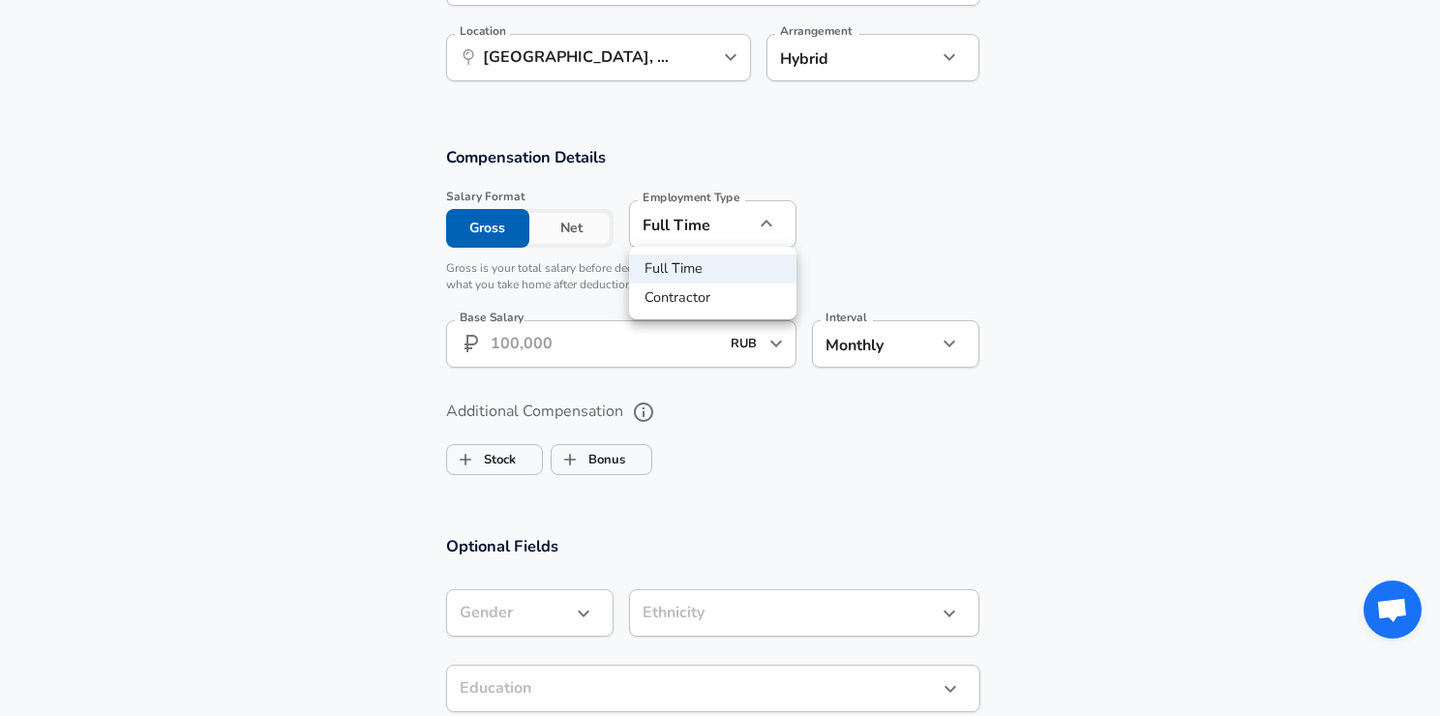
click at [769, 218] on div at bounding box center [720, 358] width 1440 height 716
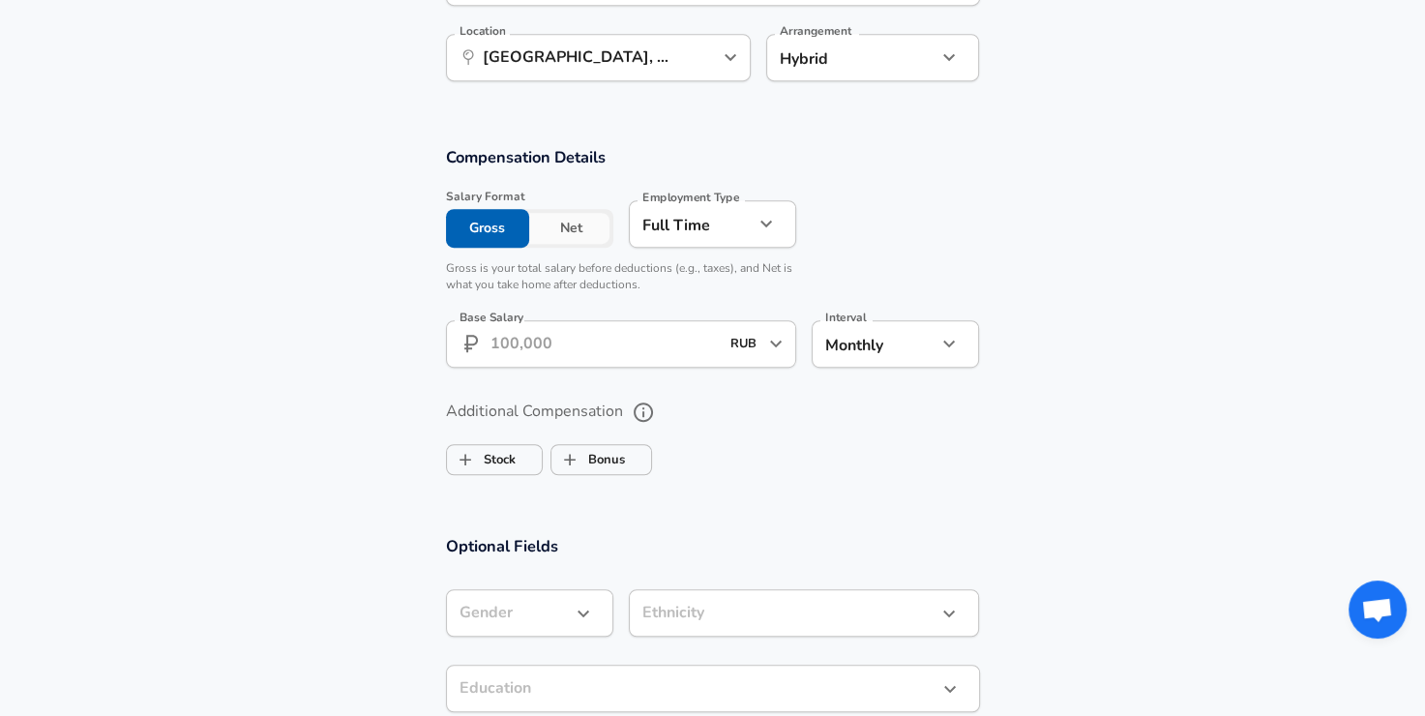
click at [1071, 240] on section "Compensation Details Salary Format Gross Net Employment Type [DEMOGRAPHIC_DATA]…" at bounding box center [712, 263] width 1425 height 234
click at [638, 350] on input "Base Salary" at bounding box center [605, 343] width 229 height 47
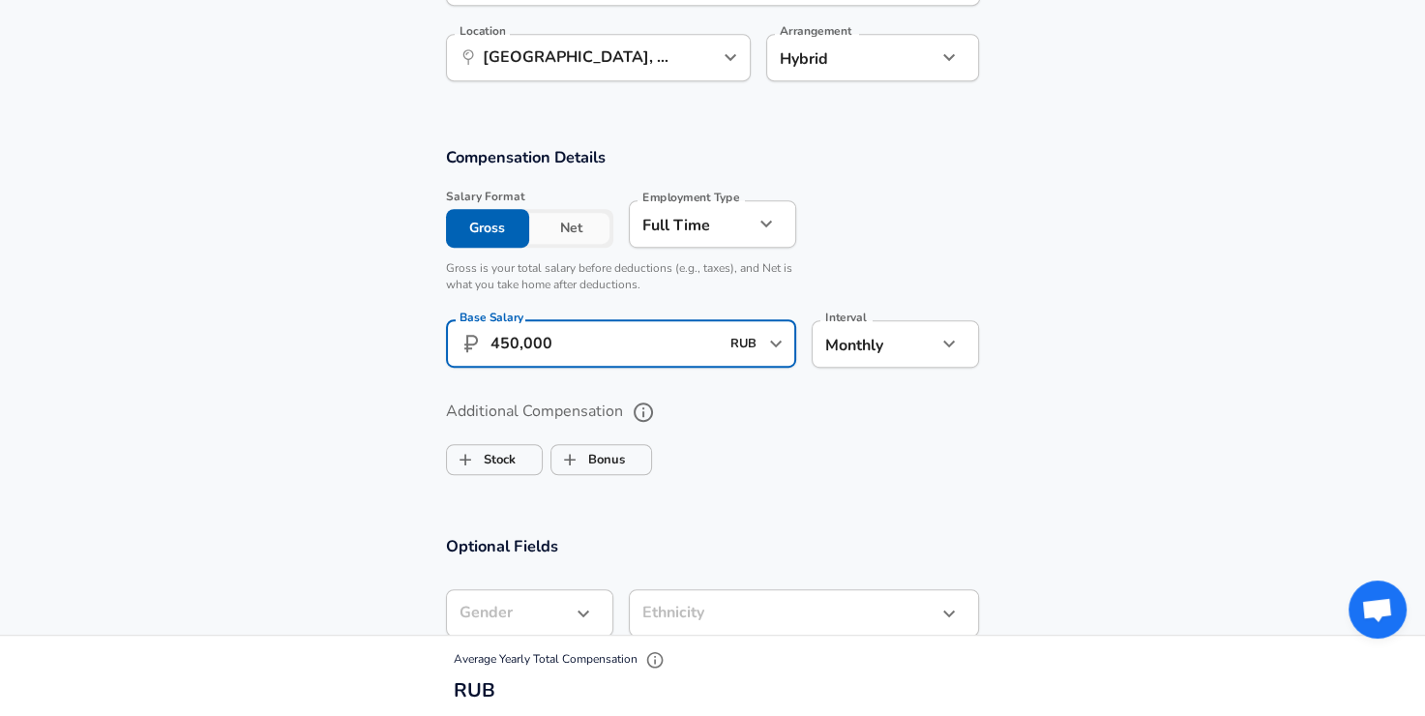
type input "450,000"
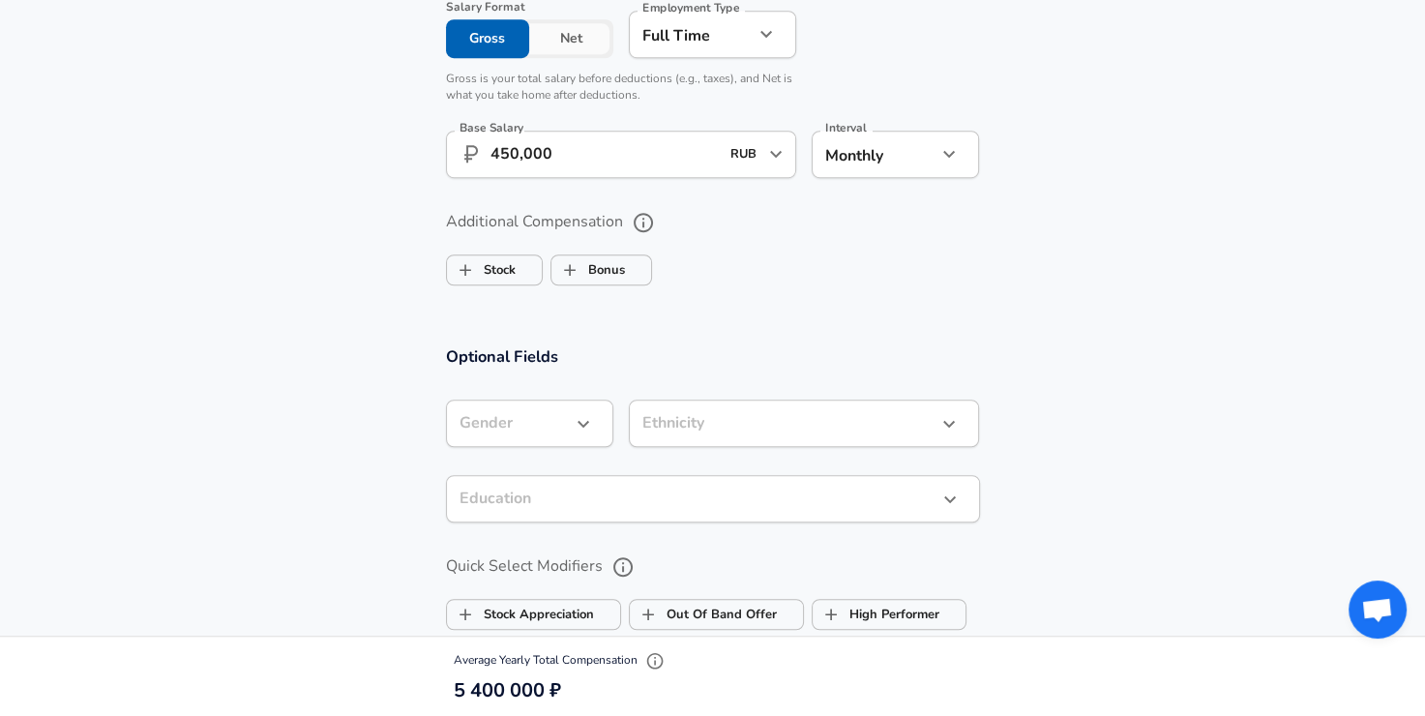
scroll to position [1316, 0]
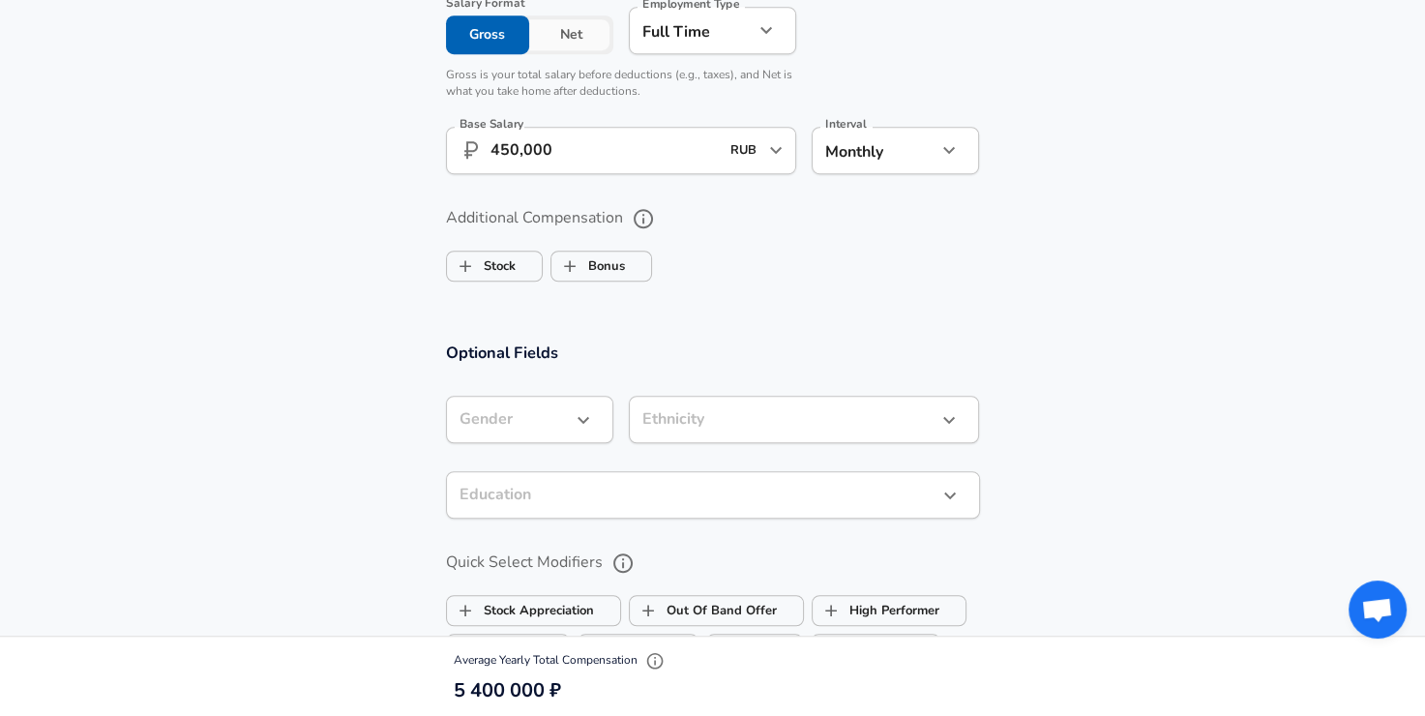
click at [593, 267] on label "Bonus" at bounding box center [588, 266] width 74 height 37
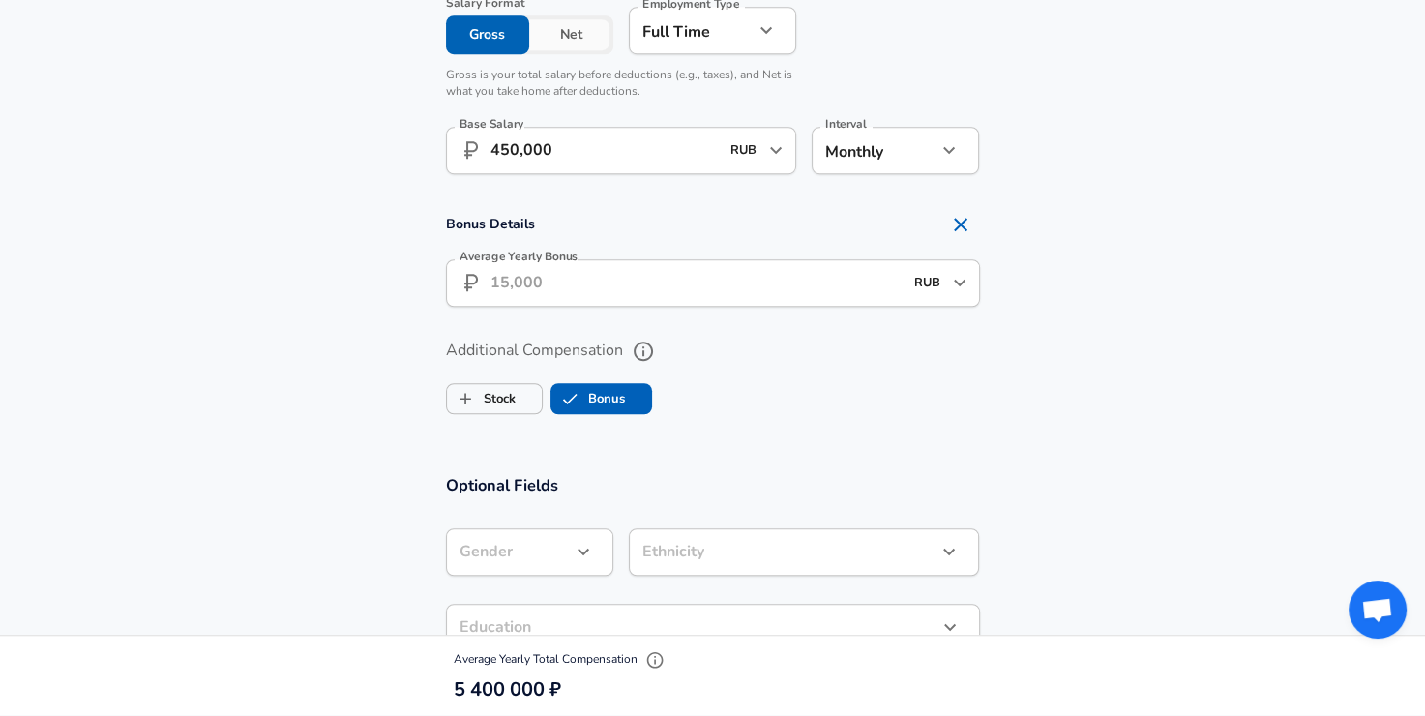
checkbox input "true"
drag, startPoint x: 550, startPoint y: 277, endPoint x: 581, endPoint y: 280, distance: 31.1
click at [550, 277] on input "Average Yearly Bonus" at bounding box center [697, 282] width 412 height 47
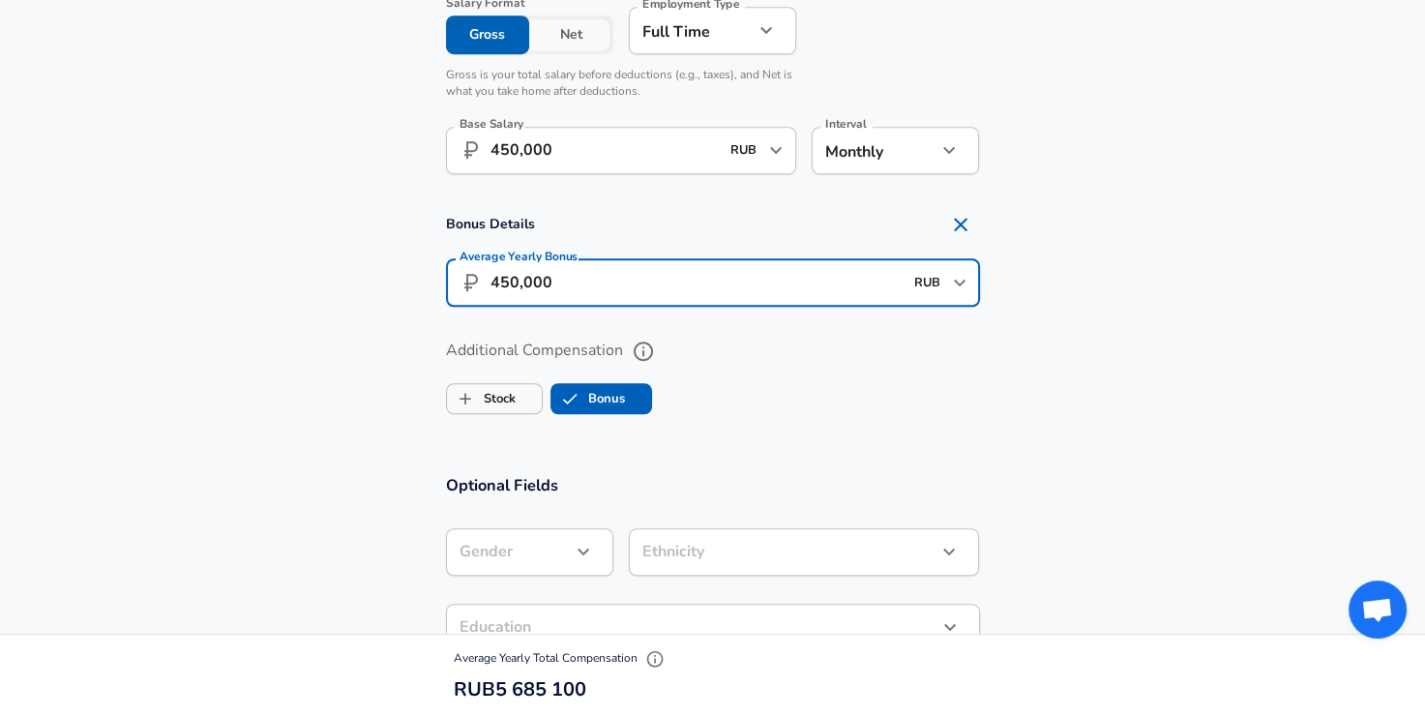
type input "450,000"
click at [1115, 392] on section "Additional Compensation Stock Bonus" at bounding box center [712, 370] width 1425 height 103
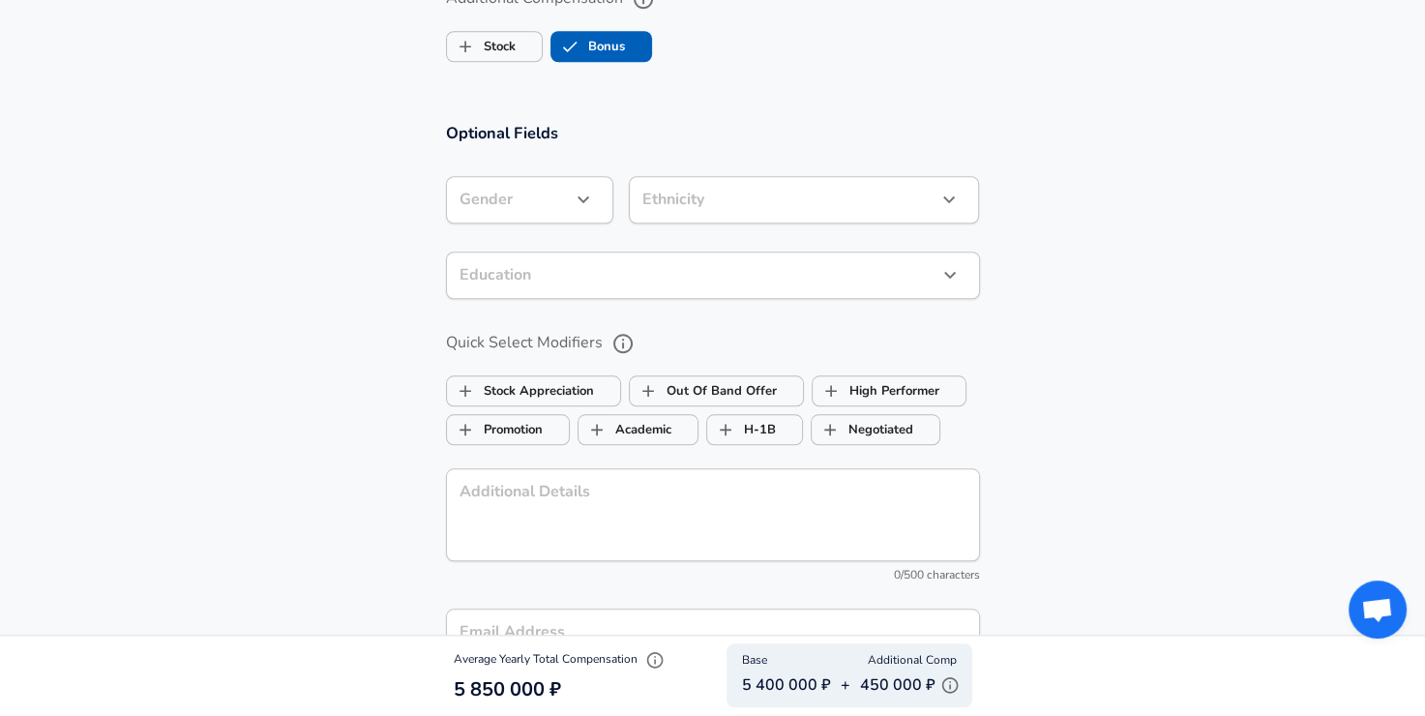
scroll to position [1703, 0]
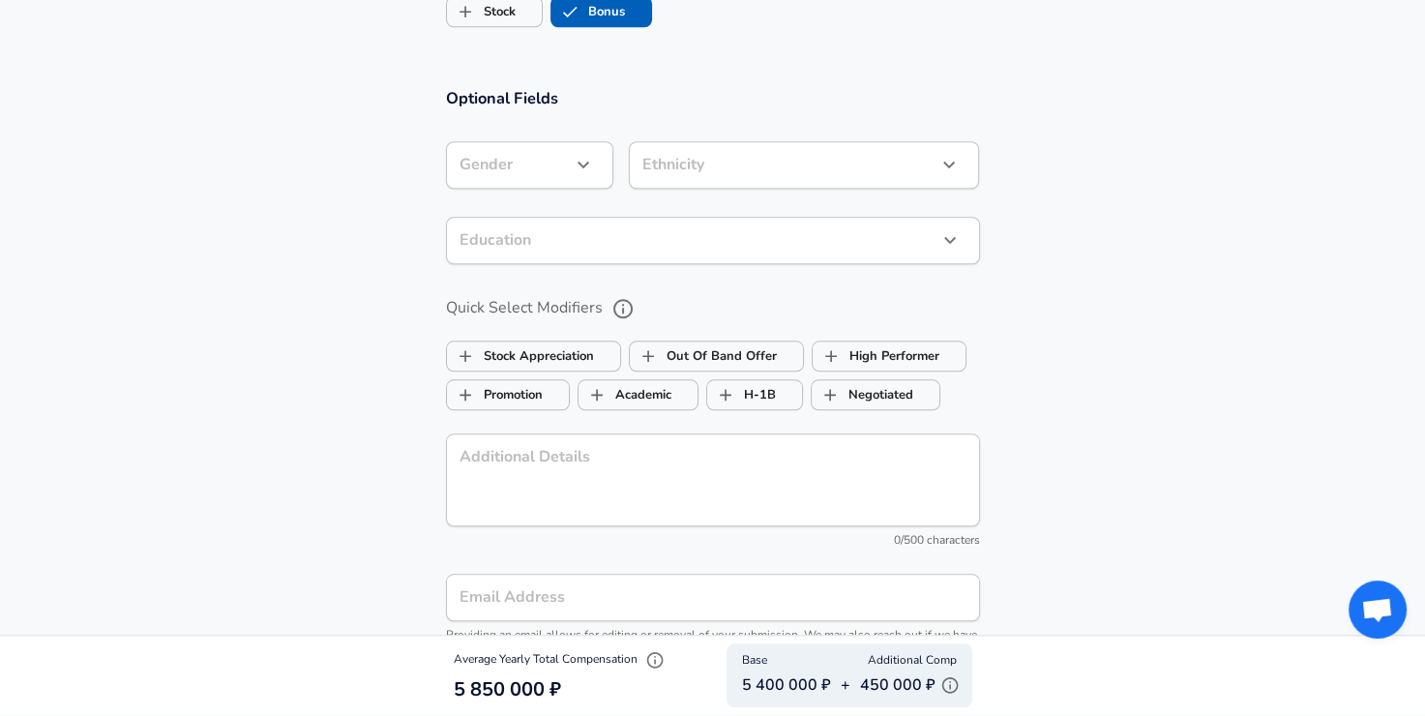
click at [580, 161] on icon "button" at bounding box center [583, 164] width 23 height 23
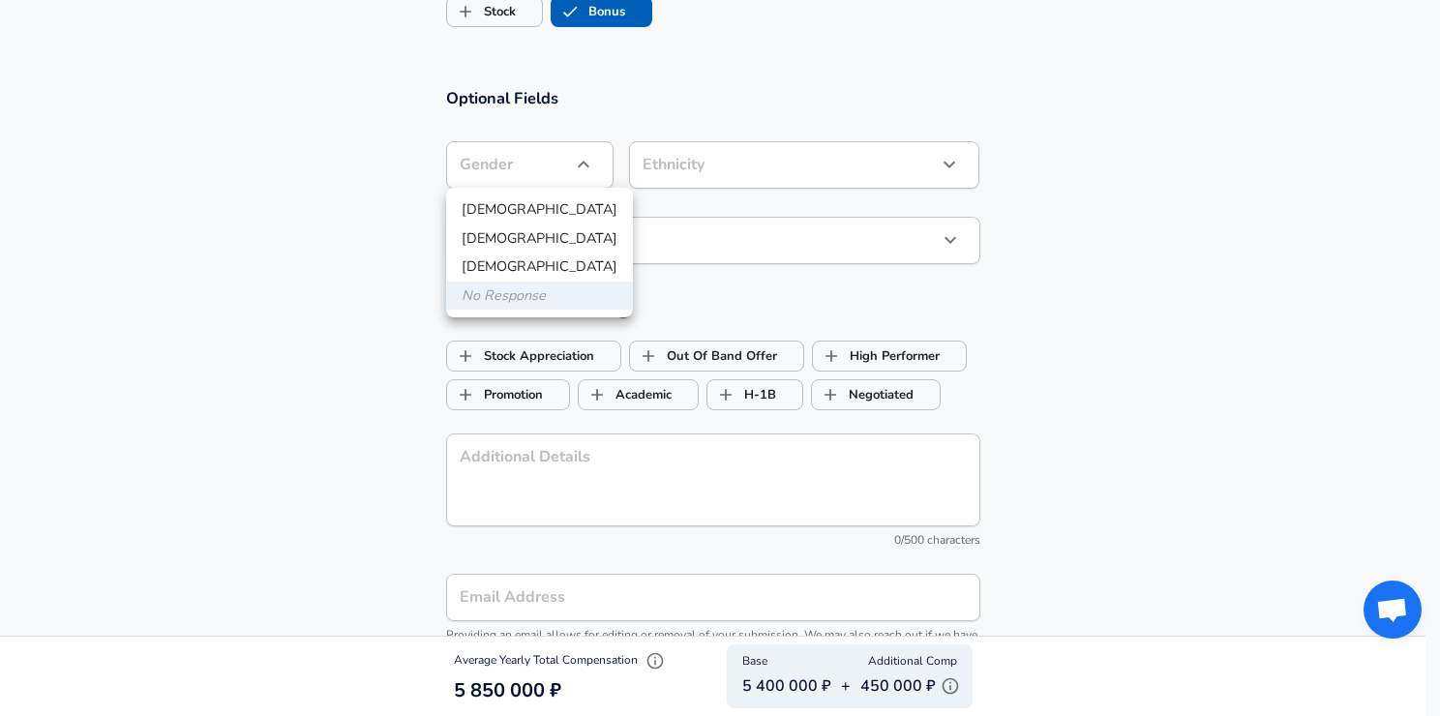
click at [494, 214] on li "[DEMOGRAPHIC_DATA]" at bounding box center [539, 209] width 187 height 29
type input "[DEMOGRAPHIC_DATA]"
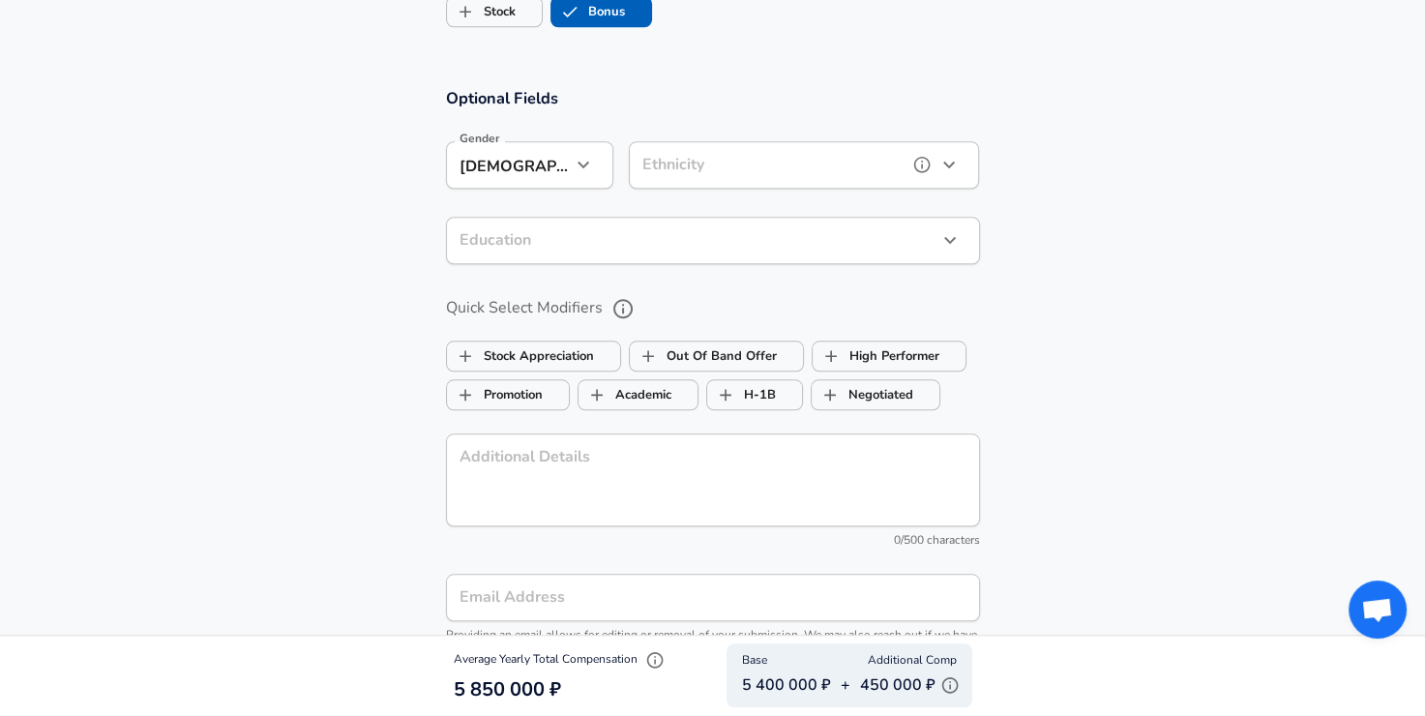
click at [909, 167] on button "help" at bounding box center [922, 164] width 29 height 29
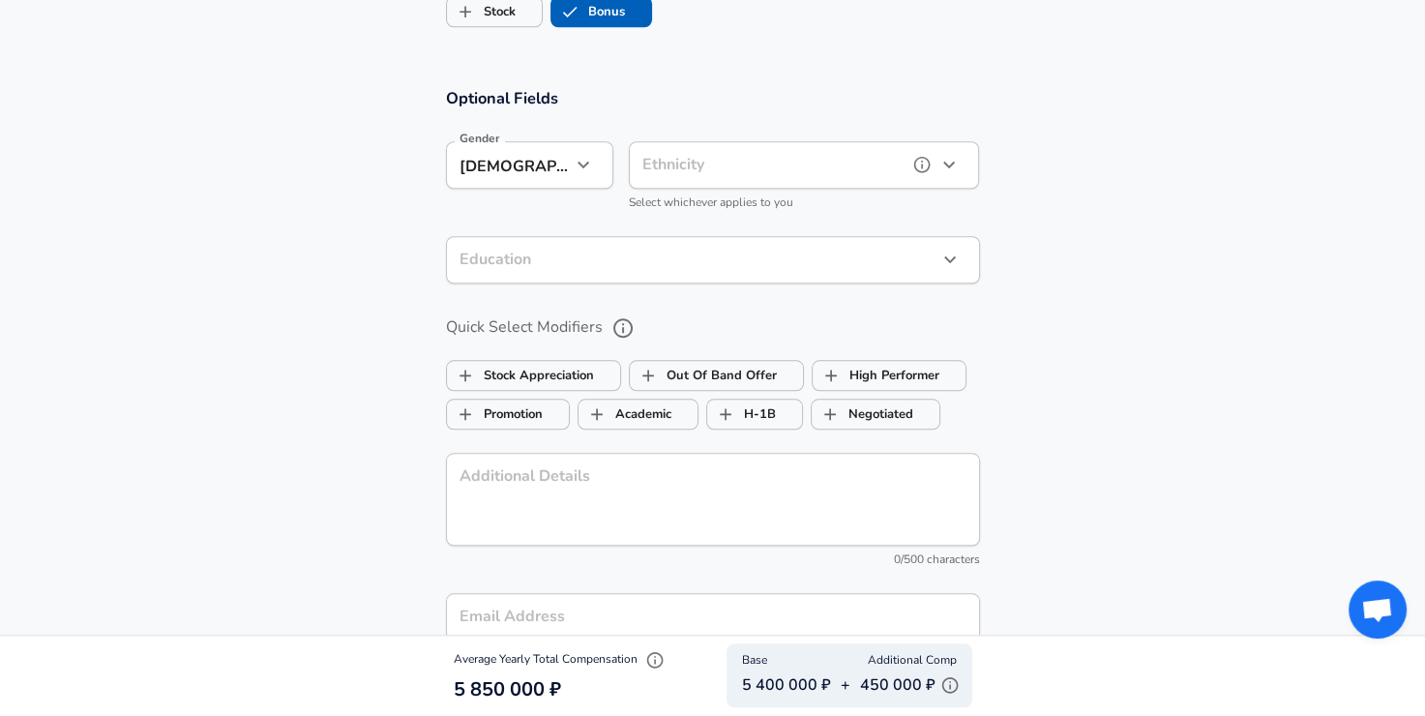
click at [954, 163] on icon "button" at bounding box center [949, 165] width 12 height 7
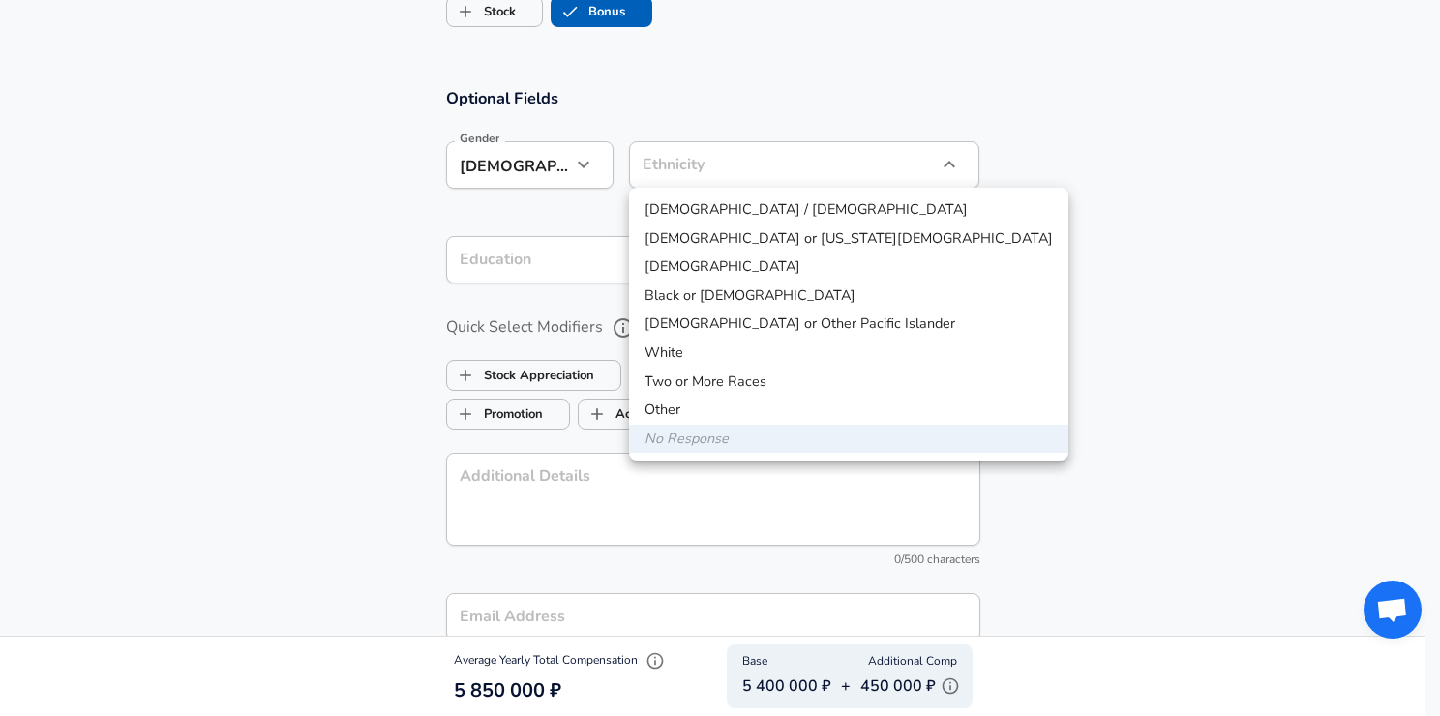
click at [1236, 261] on div at bounding box center [720, 358] width 1440 height 716
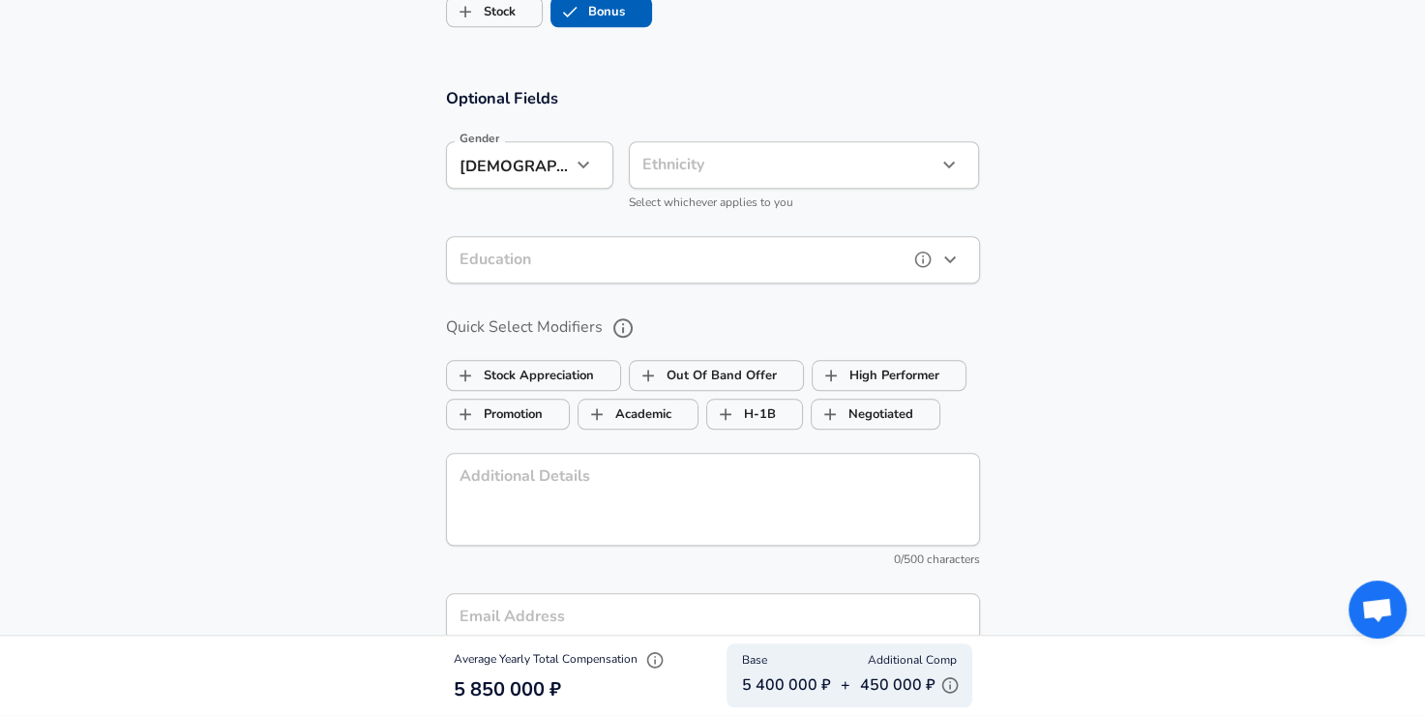
click at [960, 258] on icon "button" at bounding box center [949, 259] width 23 height 23
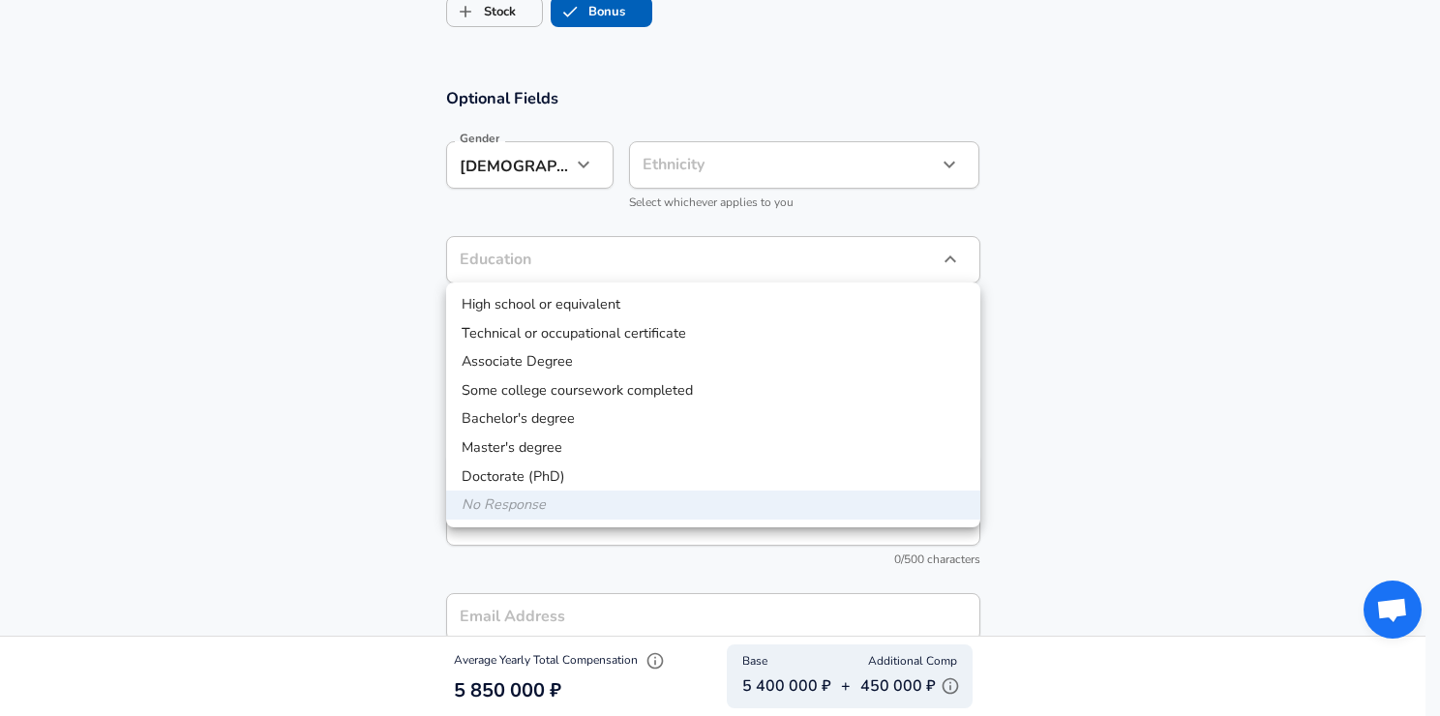
click at [581, 445] on li "Master's degree" at bounding box center [713, 447] width 534 height 29
type input "Masters degree"
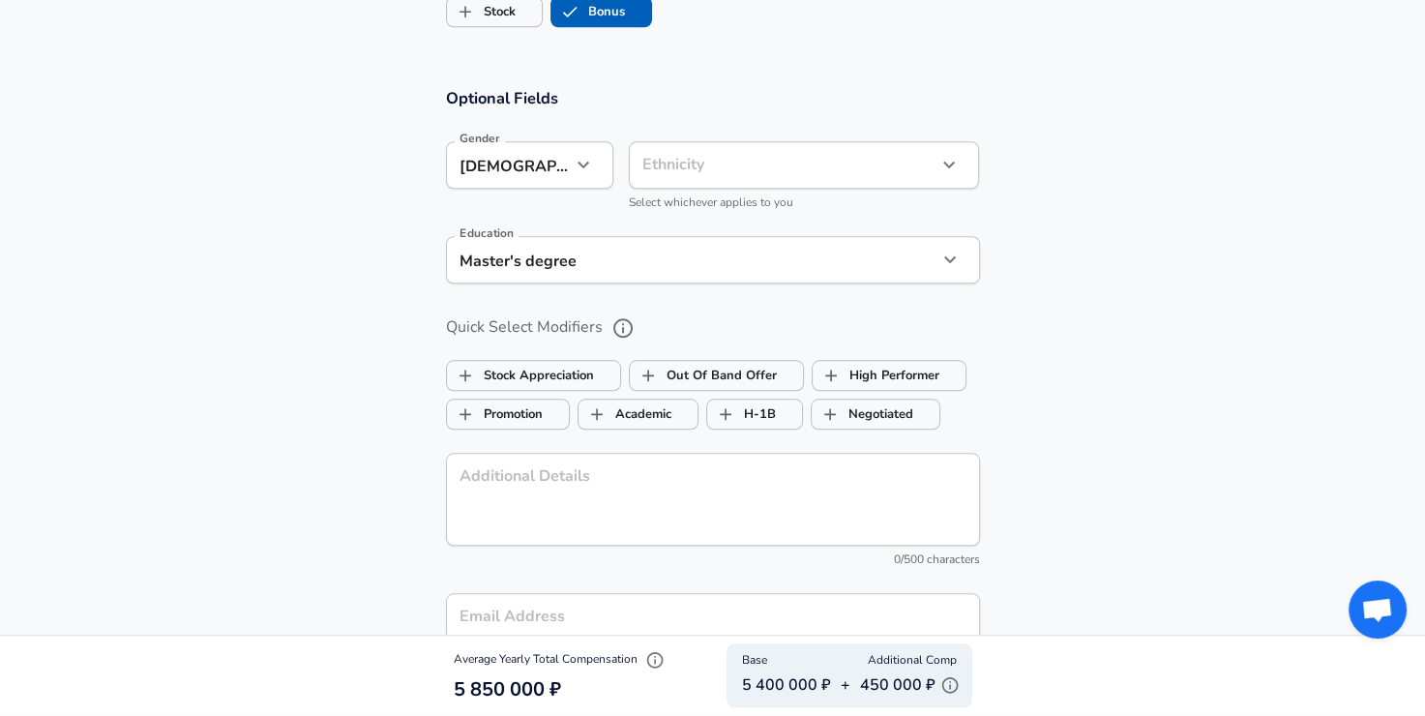
click at [1157, 358] on section "Optional Fields Gender [DEMOGRAPHIC_DATA] [DEMOGRAPHIC_DATA] Gender Ethnicity ​…" at bounding box center [712, 394] width 1425 height 657
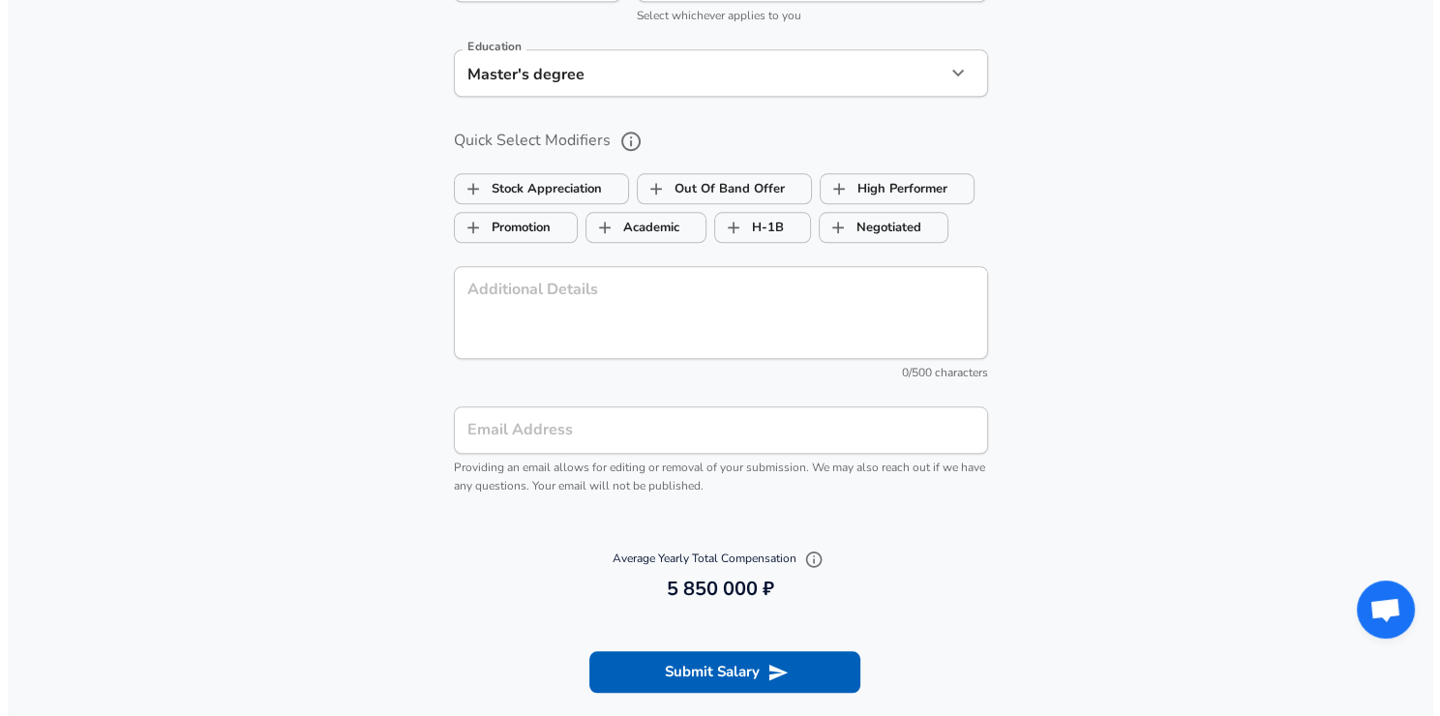
scroll to position [1896, 0]
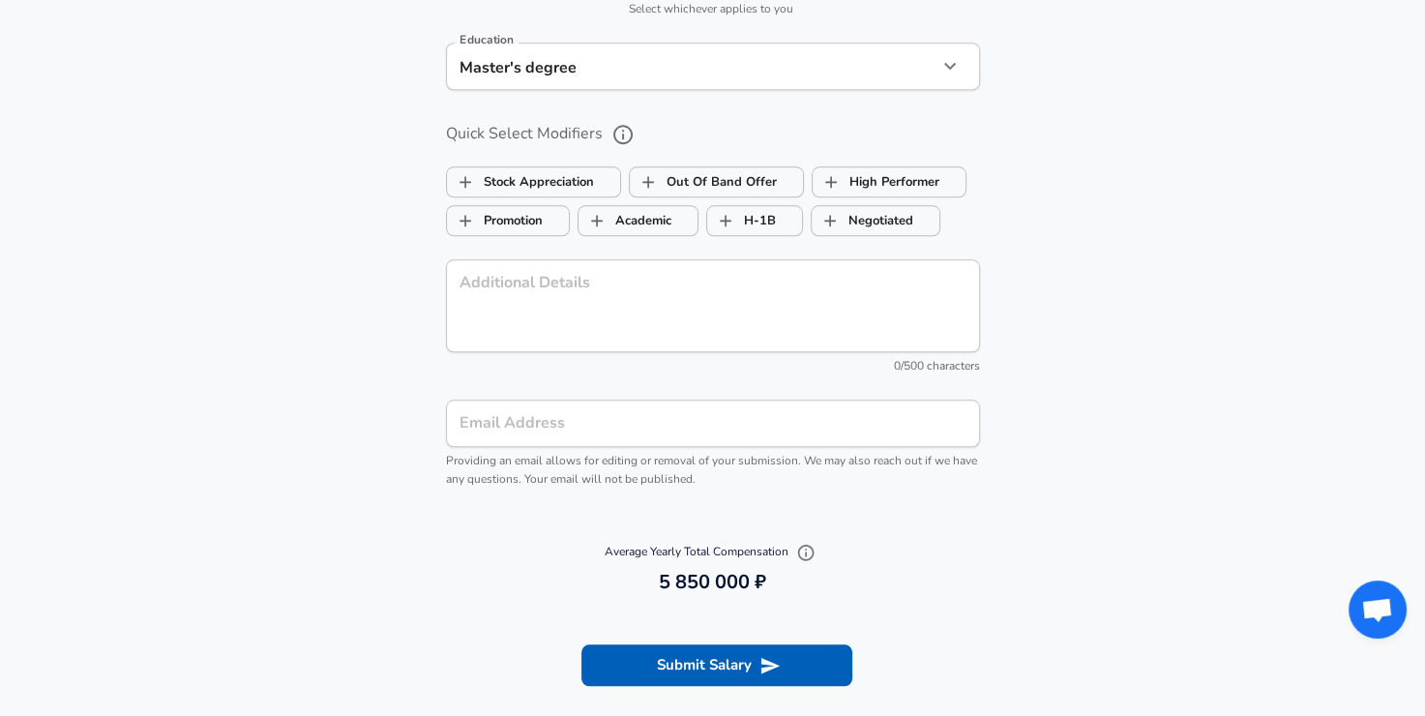
click at [641, 422] on input "Email Address" at bounding box center [713, 423] width 534 height 47
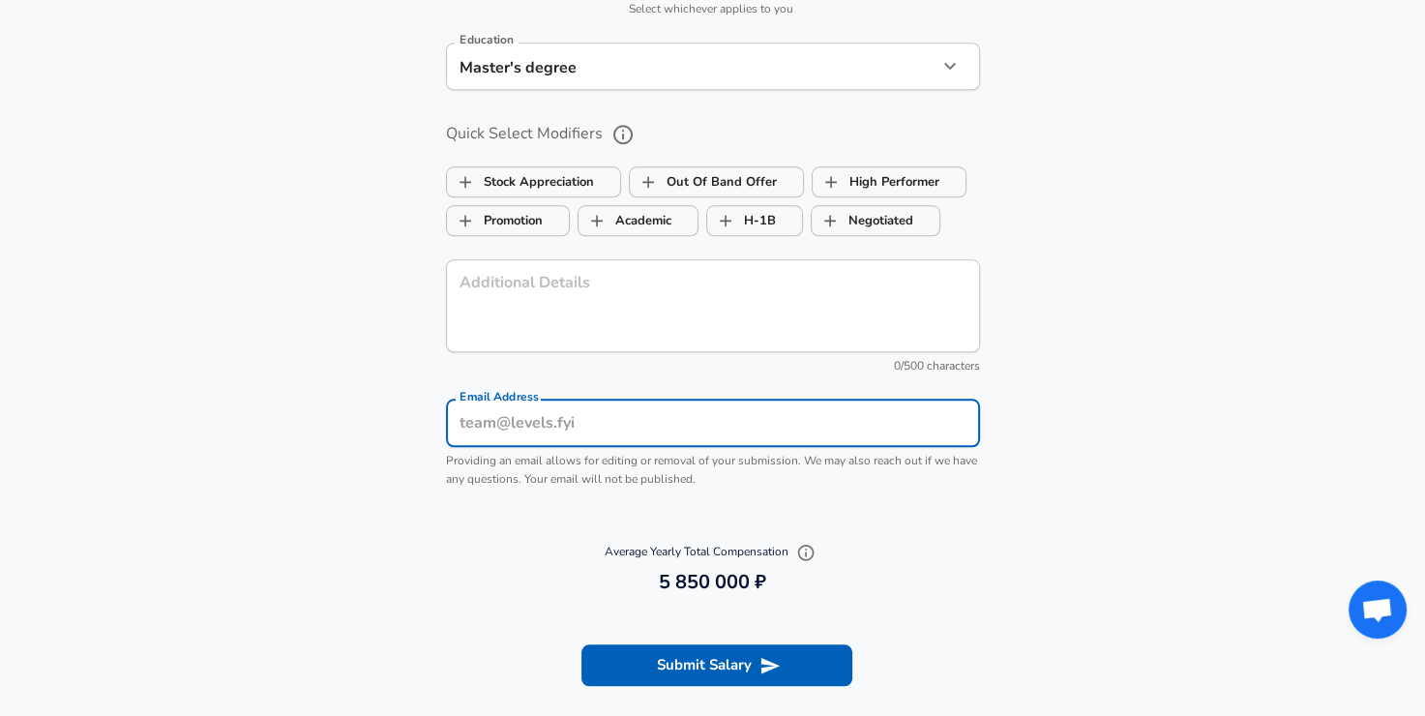
type input "[EMAIL_ADDRESS][DOMAIN_NAME]"
click at [739, 668] on button "Submit Salary" at bounding box center [716, 664] width 271 height 41
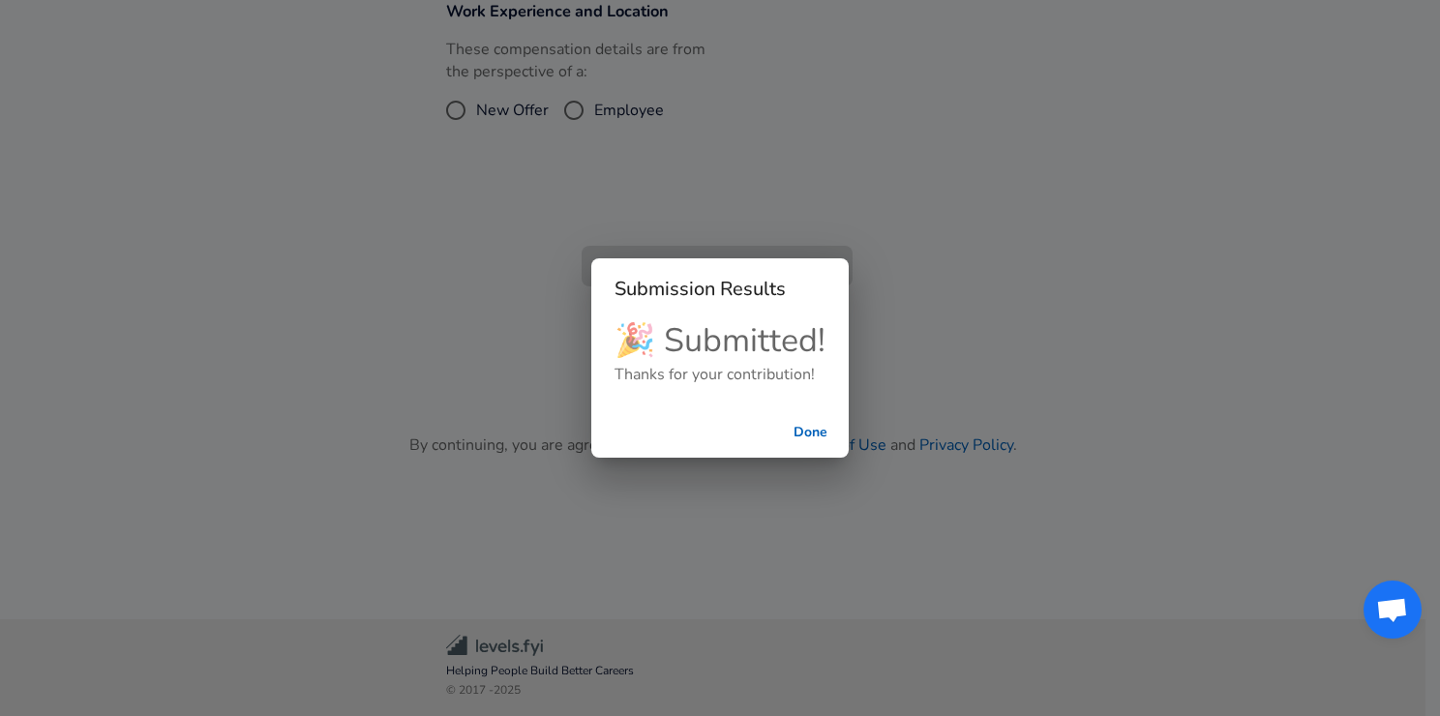
scroll to position [360, 0]
